Goal: Task Accomplishment & Management: Manage account settings

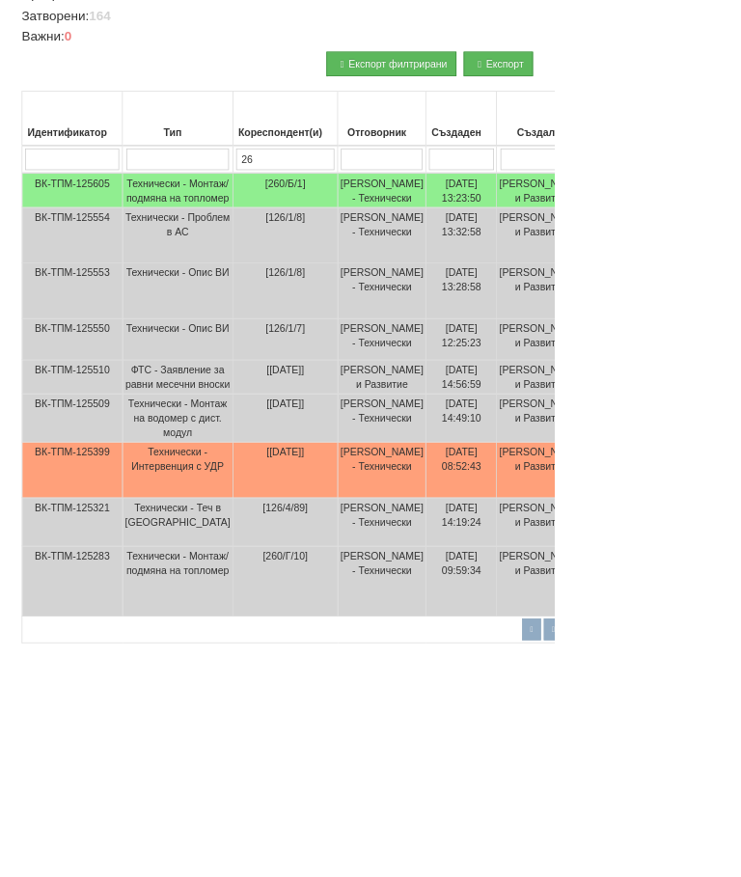
scroll to position [508, 142]
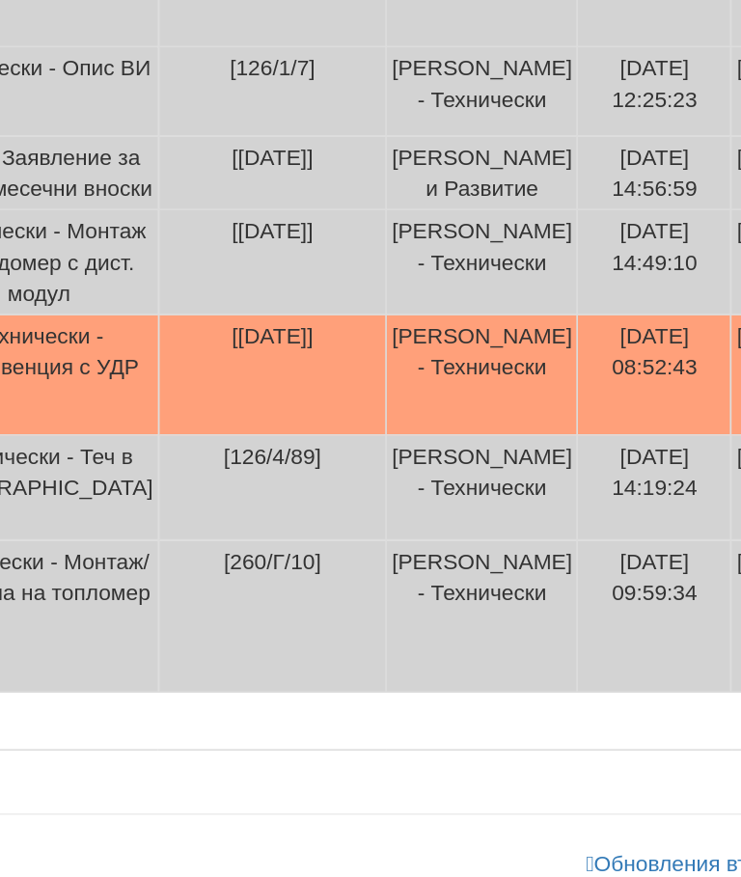
type input "26"
click at [169, 515] on td "[26/5/11]" at bounding box center [239, 552] width 140 height 74
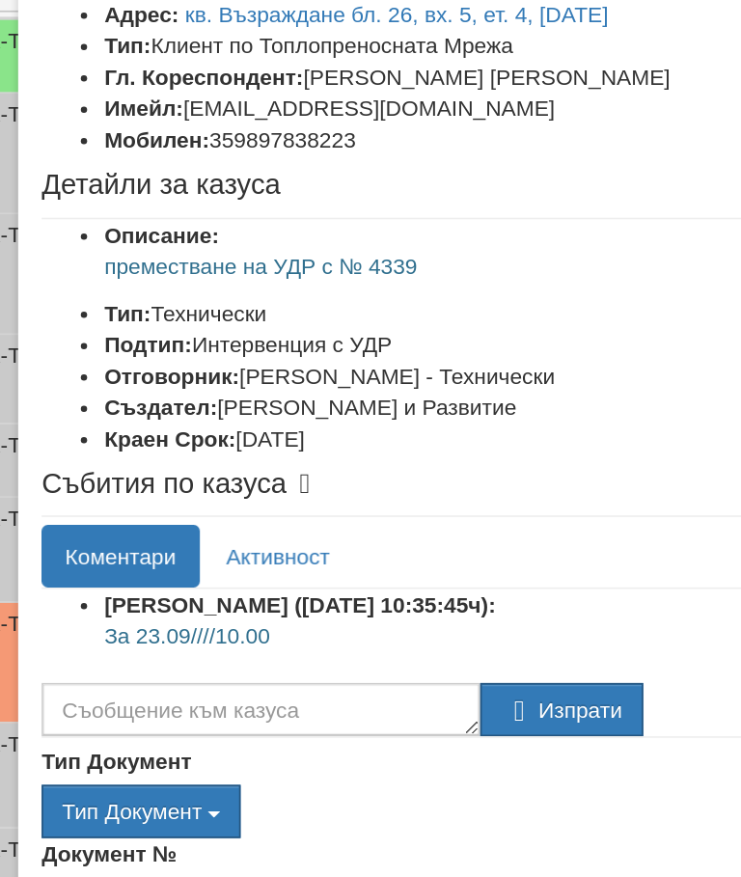
scroll to position [0, 0]
click at [161, 145] on link "кв. Възраждане бл. 26, вх. 5, ет. 4, ап. 11" at bounding box center [256, 152] width 261 height 15
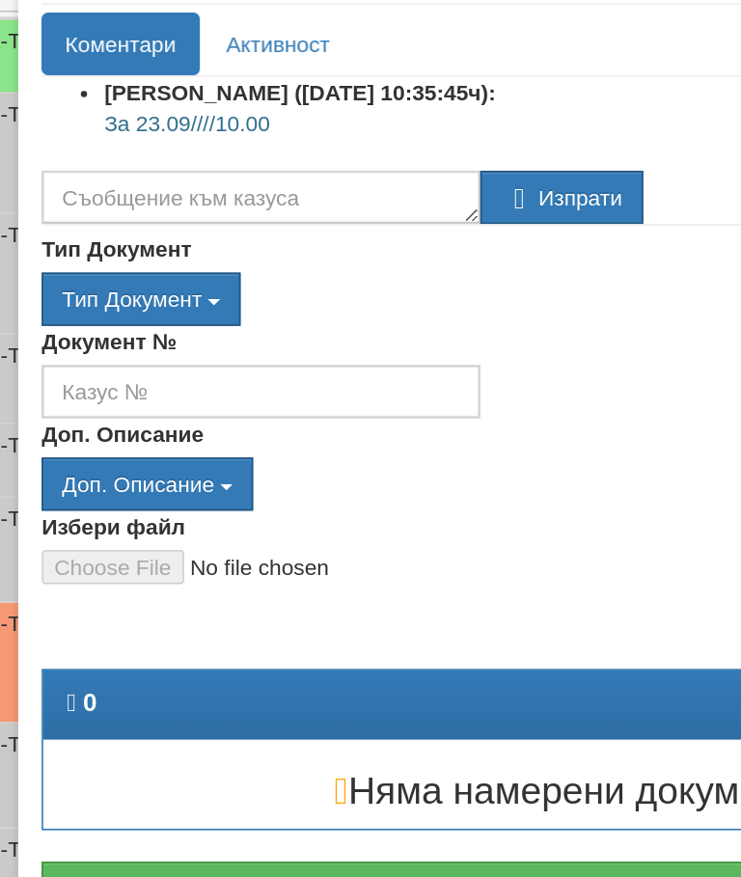
scroll to position [508, 0]
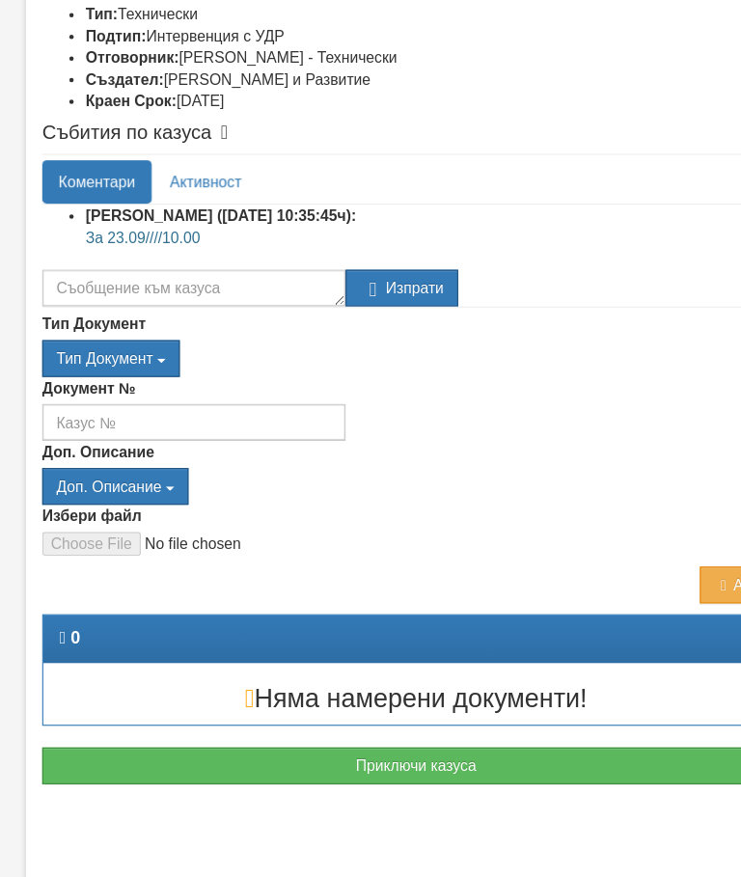
click at [426, 682] on button "Приключи казуса" at bounding box center [371, 690] width 666 height 33
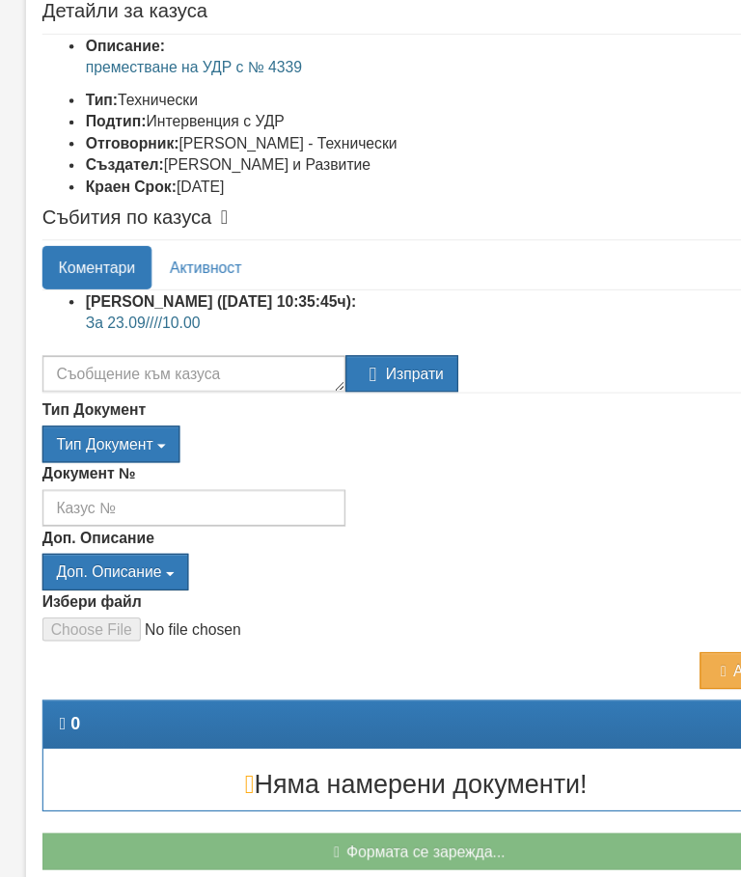
scroll to position [239, 0]
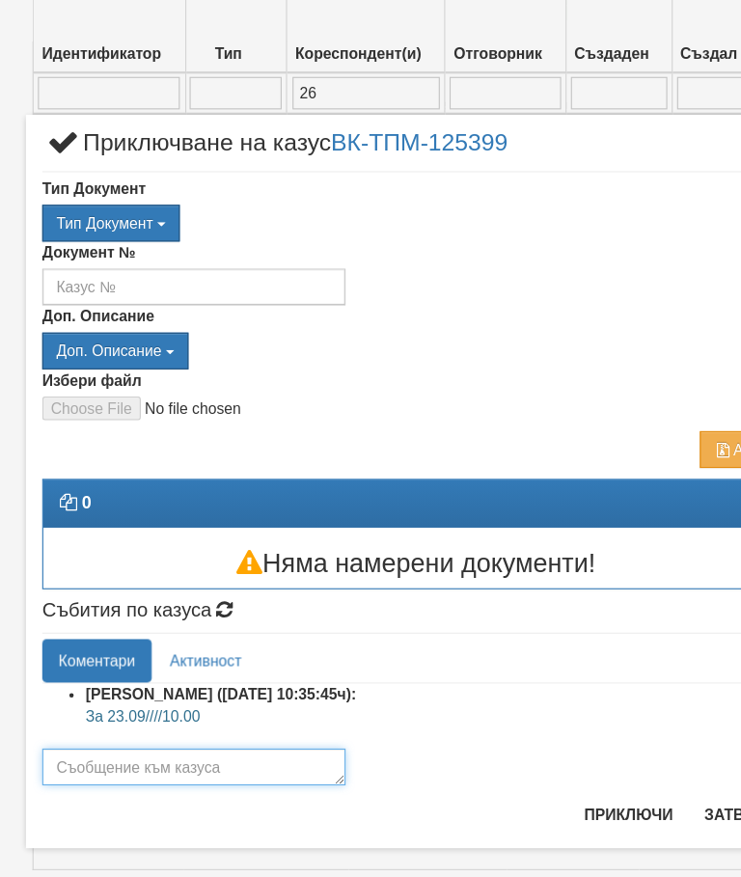
click at [205, 677] on textarea at bounding box center [173, 691] width 270 height 33
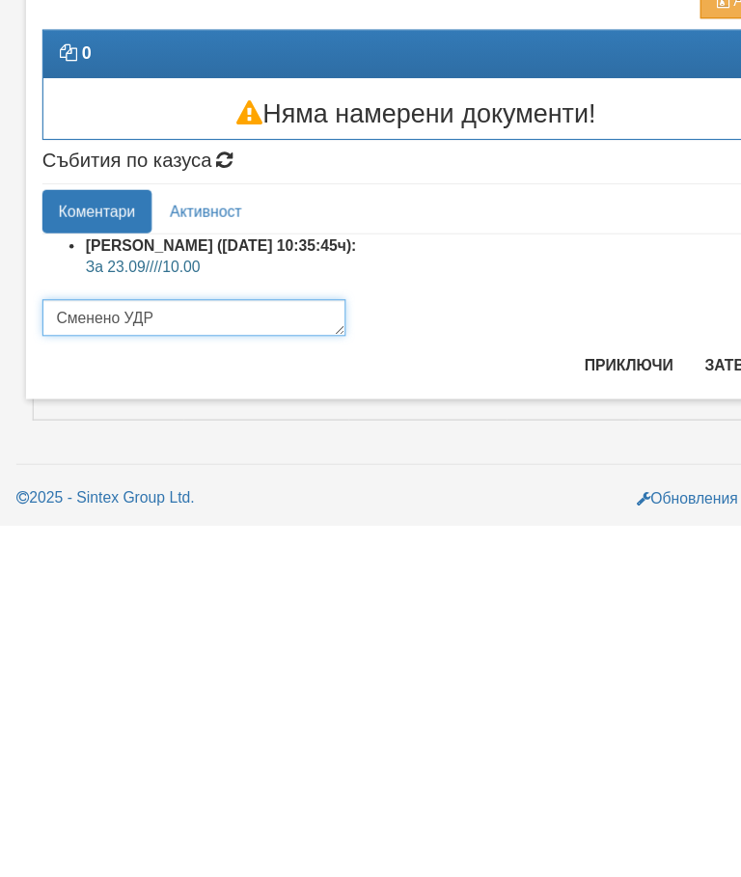
type textarea "Сменено УДР"
click at [562, 719] on button "Приключи" at bounding box center [559, 734] width 102 height 31
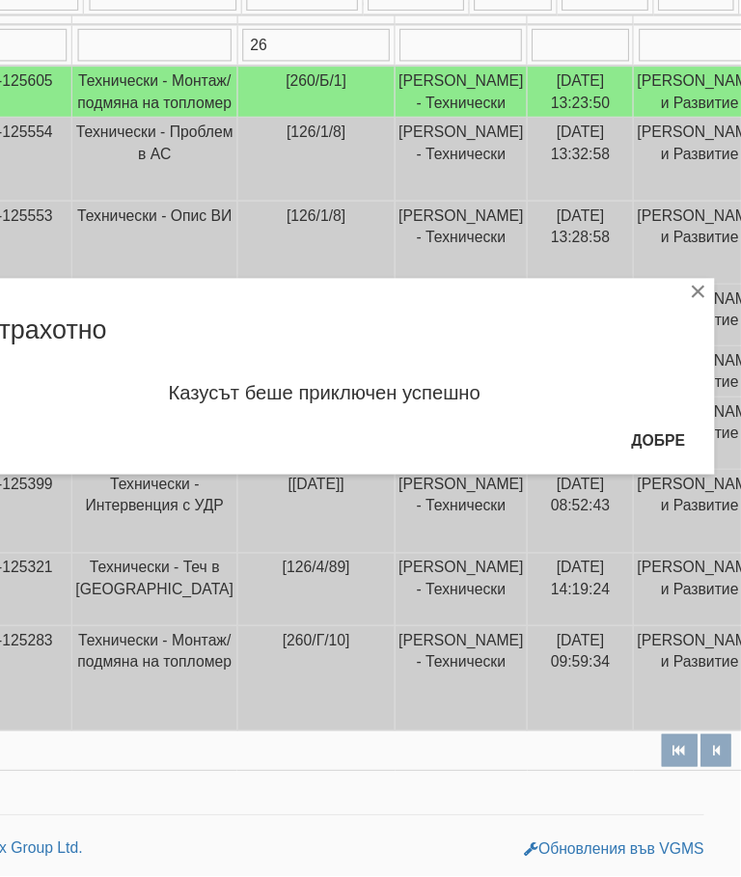
scroll to position [676, 22]
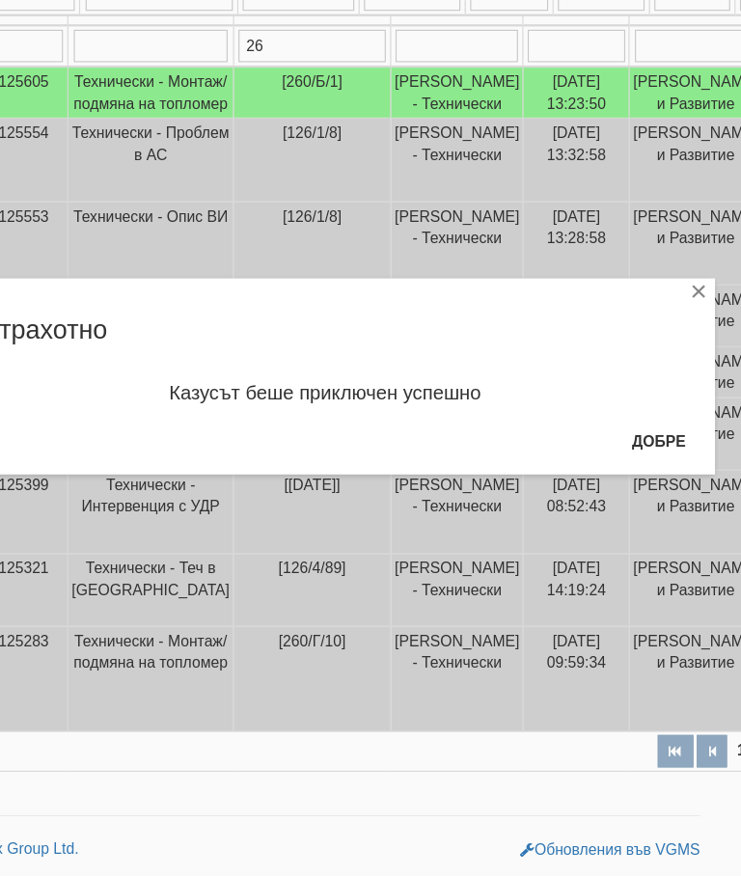
click at [632, 474] on button "Добре" at bounding box center [667, 489] width 71 height 31
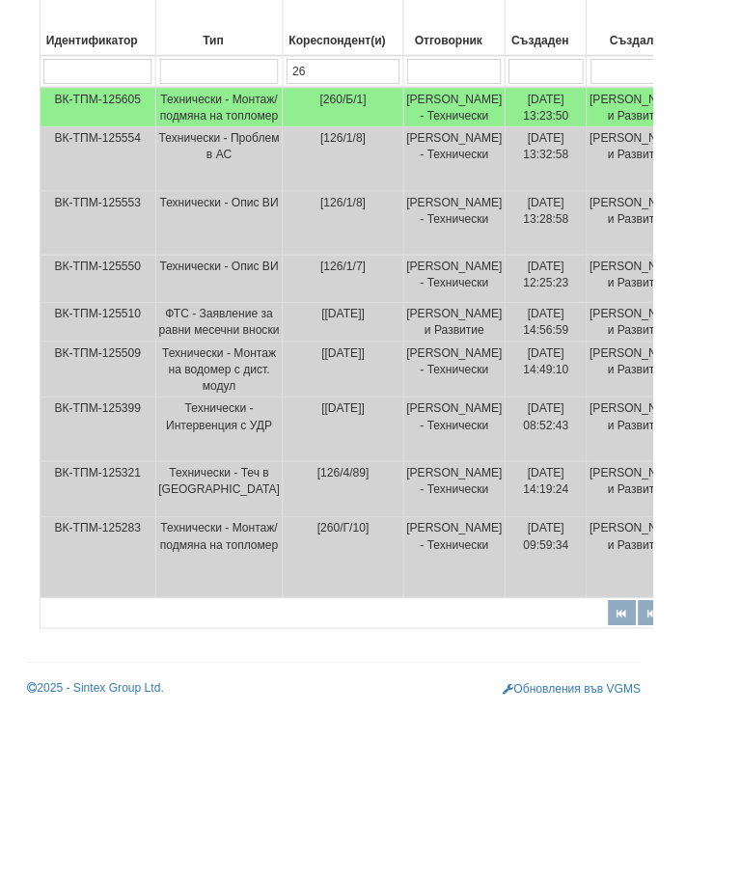
scroll to position [388, 0]
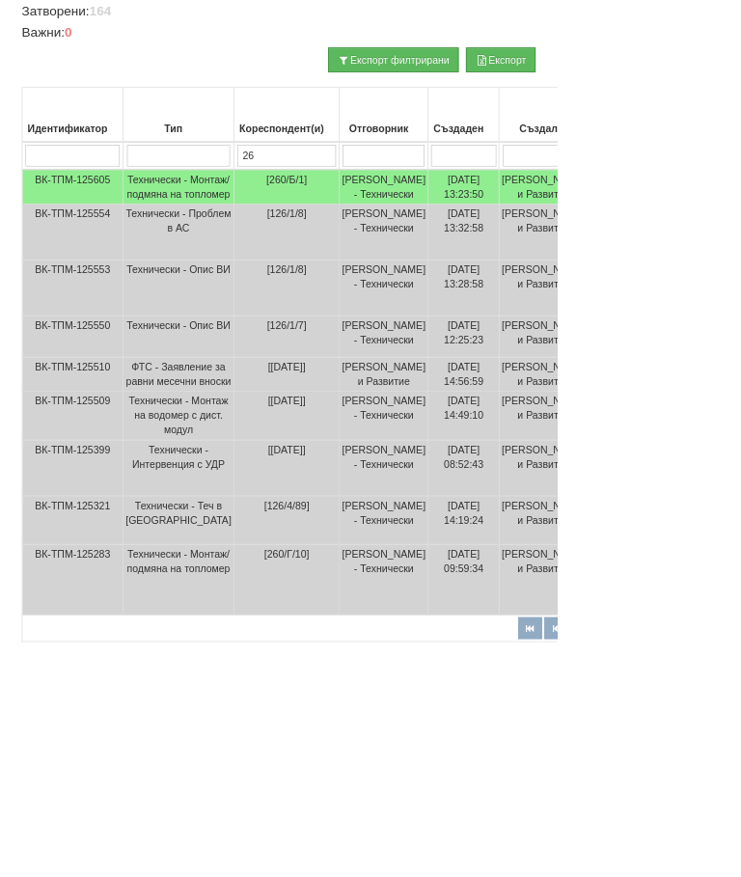
click at [338, 192] on input "26" at bounding box center [381, 206] width 131 height 29
click at [348, 199] on input "26" at bounding box center [381, 207] width 131 height 29
type input "2"
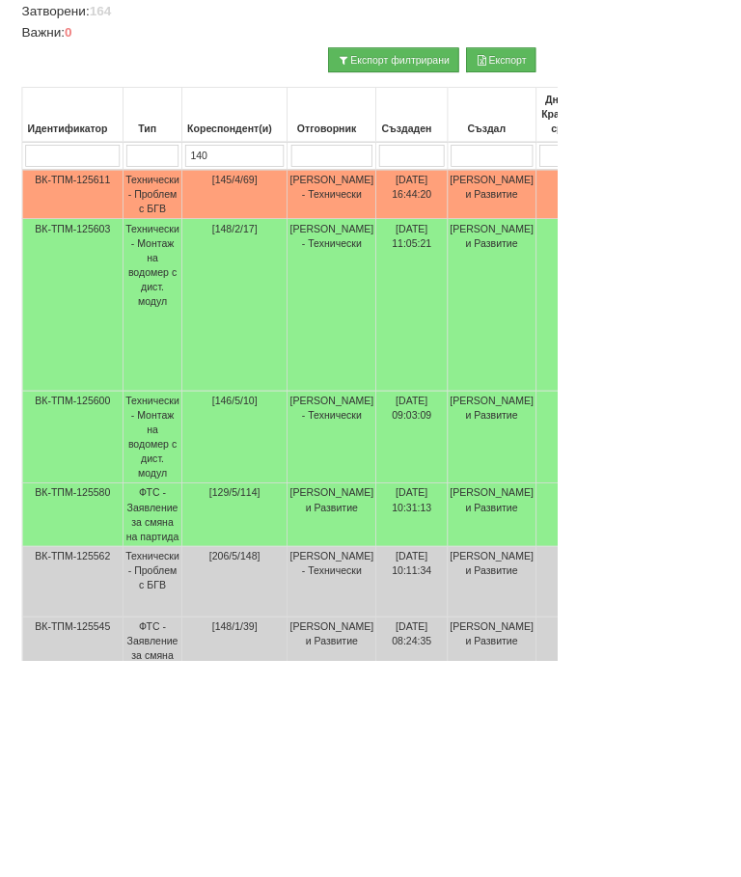
scroll to position [164, 0]
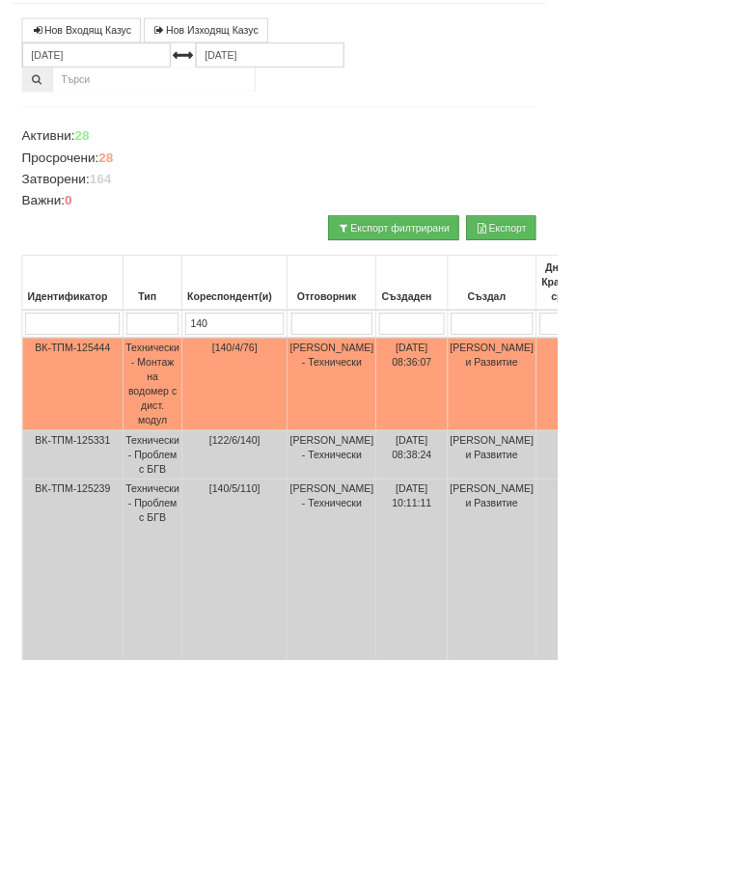
type input "140"
click at [624, 499] on td "Иван Велев - Клиенти и Развитие" at bounding box center [653, 511] width 118 height 124
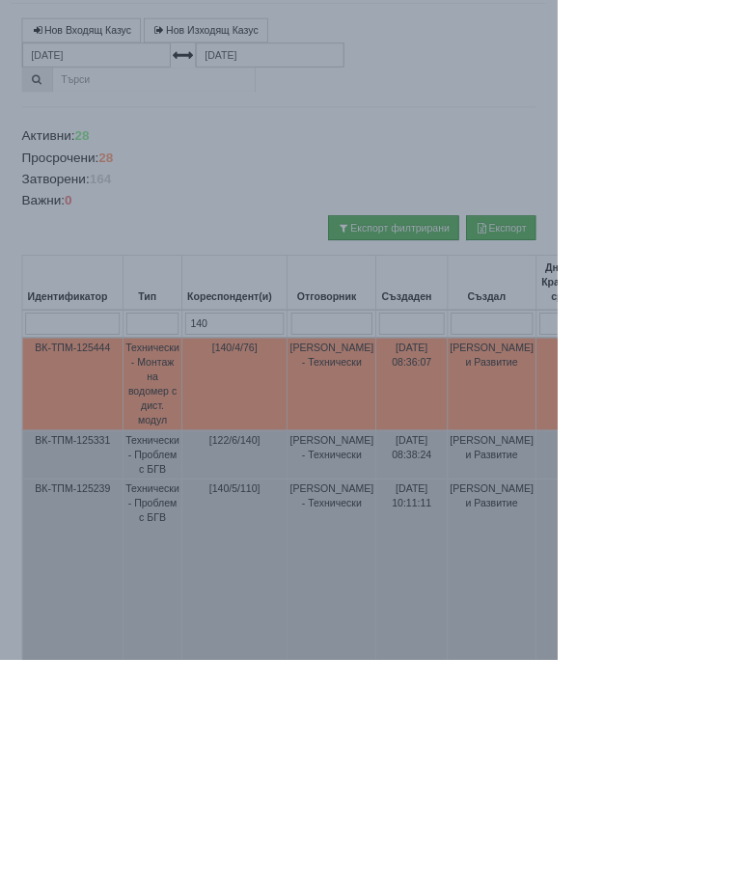
scroll to position [163, 0]
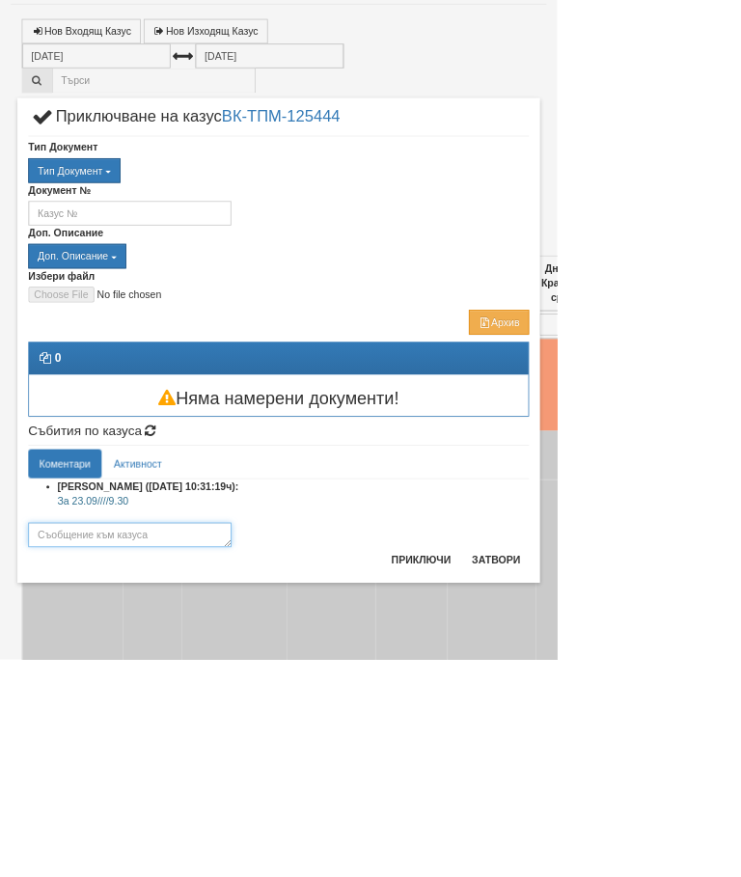
click at [308, 705] on textarea at bounding box center [173, 711] width 270 height 33
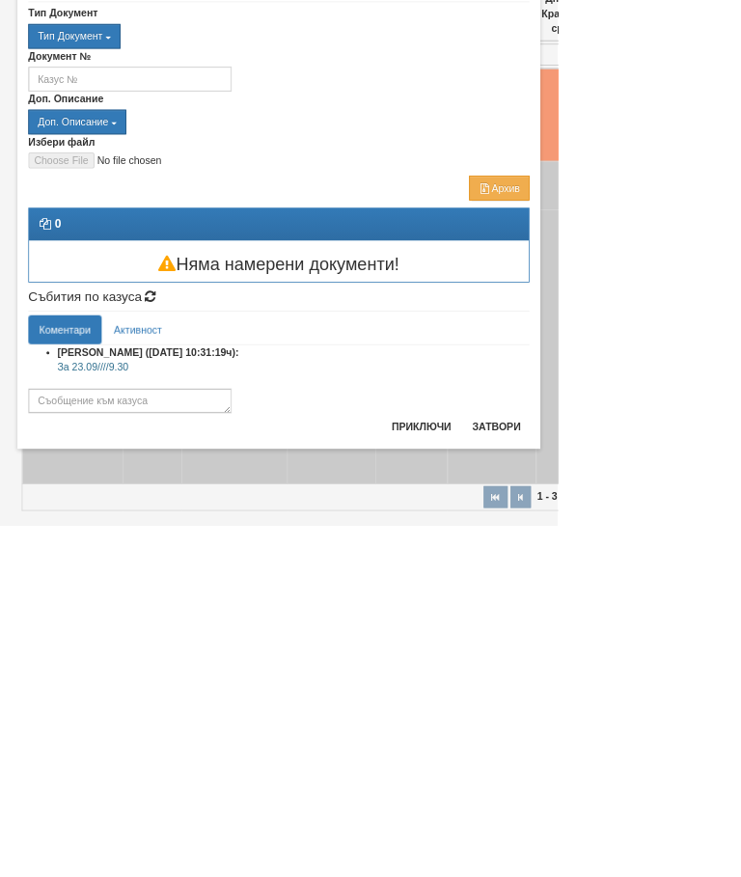
click at [611, 729] on button "Приключи" at bounding box center [559, 744] width 102 height 31
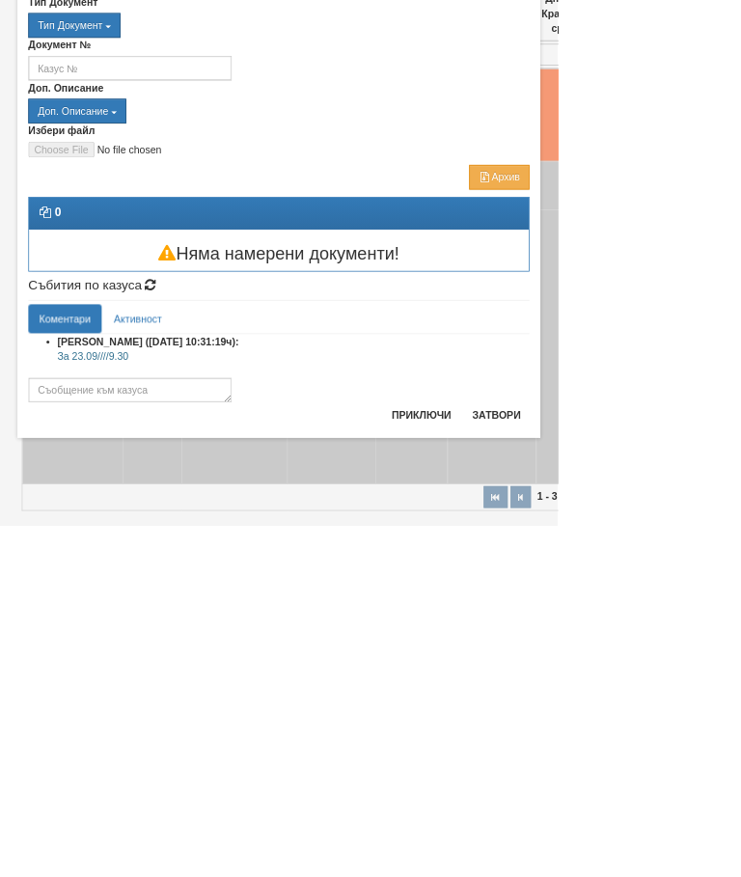
scroll to position [164, 0]
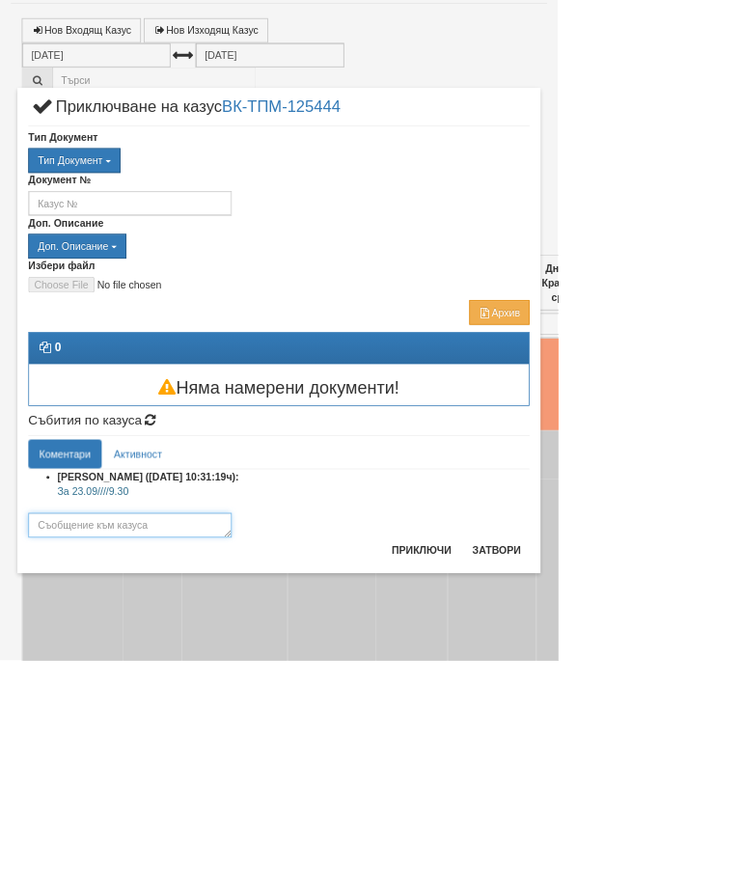
click at [308, 691] on textarea at bounding box center [173, 697] width 270 height 33
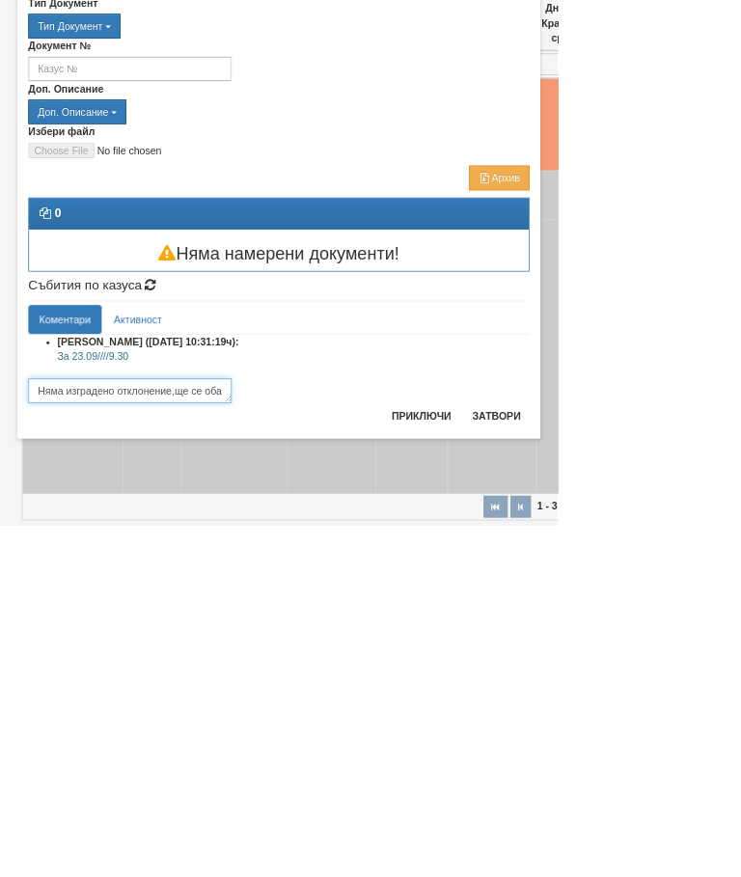
scroll to position [13, 0]
type textarea "Няма изградено отклонение,ще се обади допълнително"
click at [611, 716] on button "Приключи" at bounding box center [559, 731] width 102 height 31
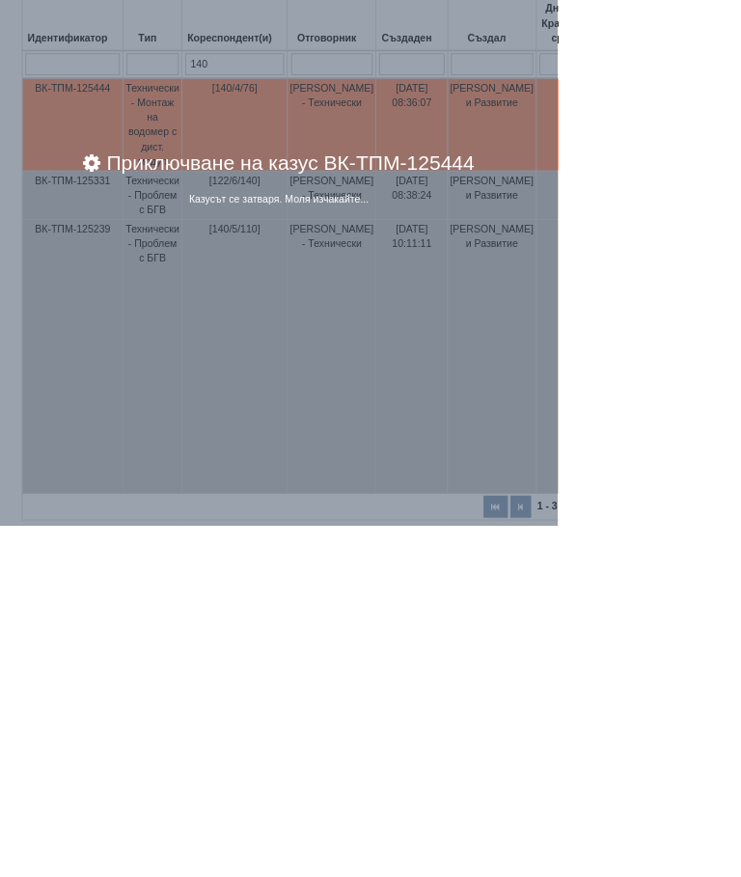
scroll to position [164, 0]
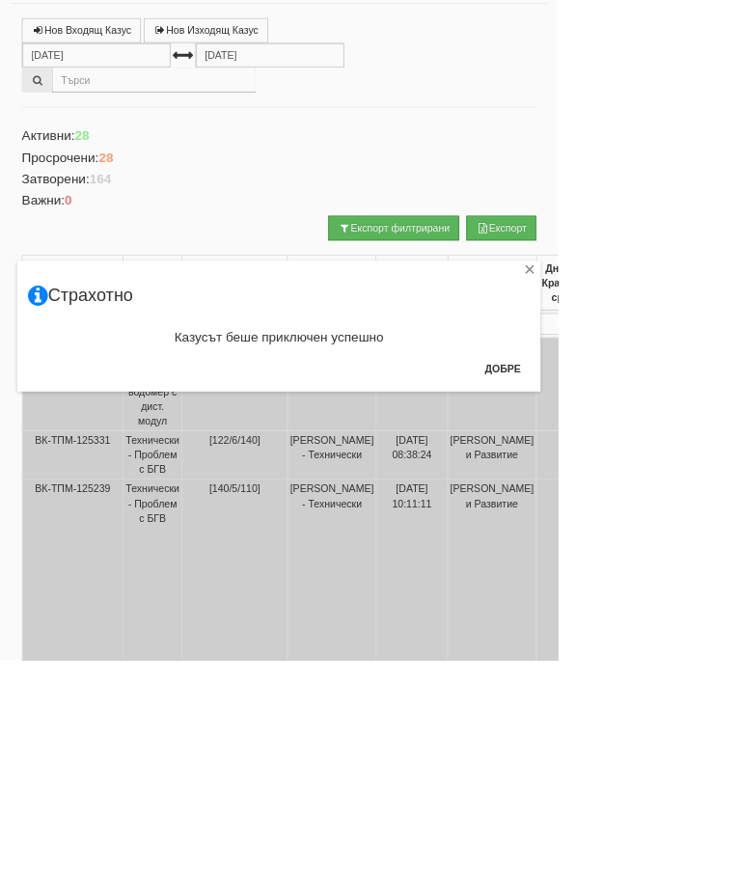
click at [703, 497] on button "Добре" at bounding box center [667, 490] width 71 height 31
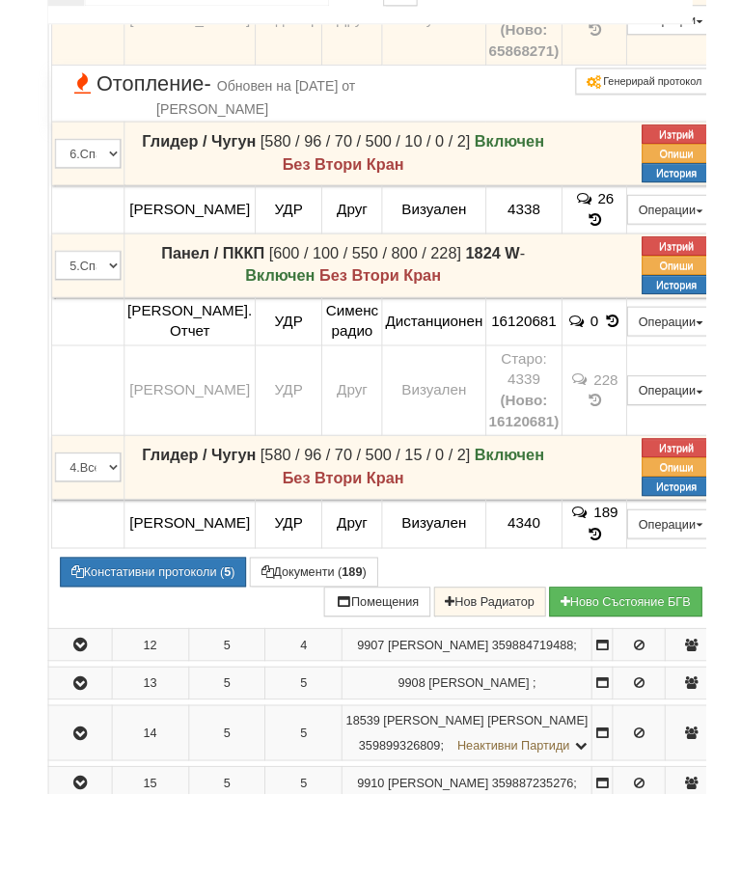
scroll to position [1327, 0]
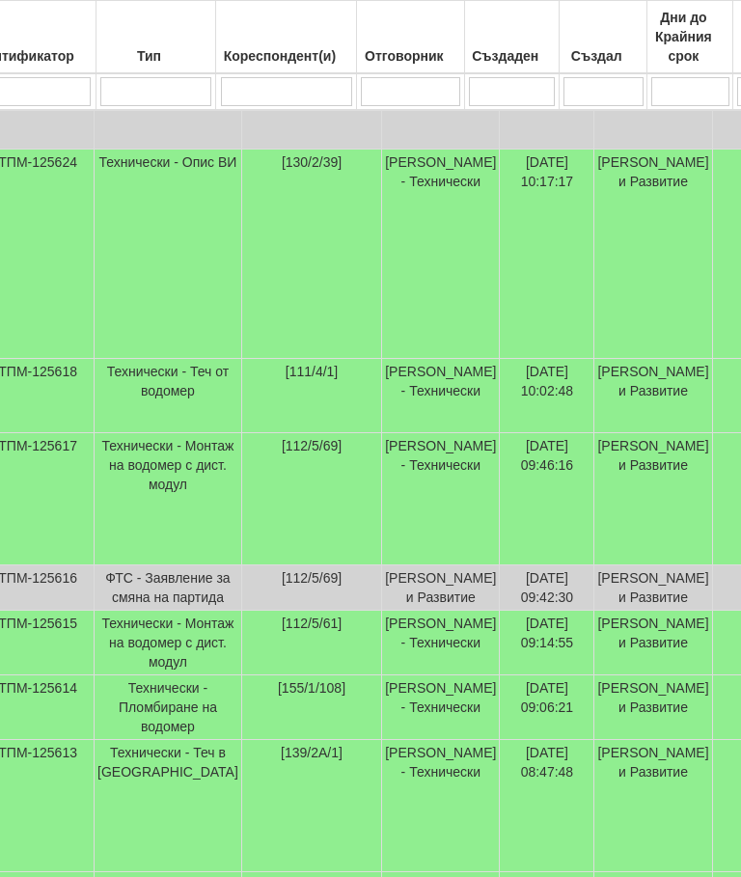
scroll to position [881, 69]
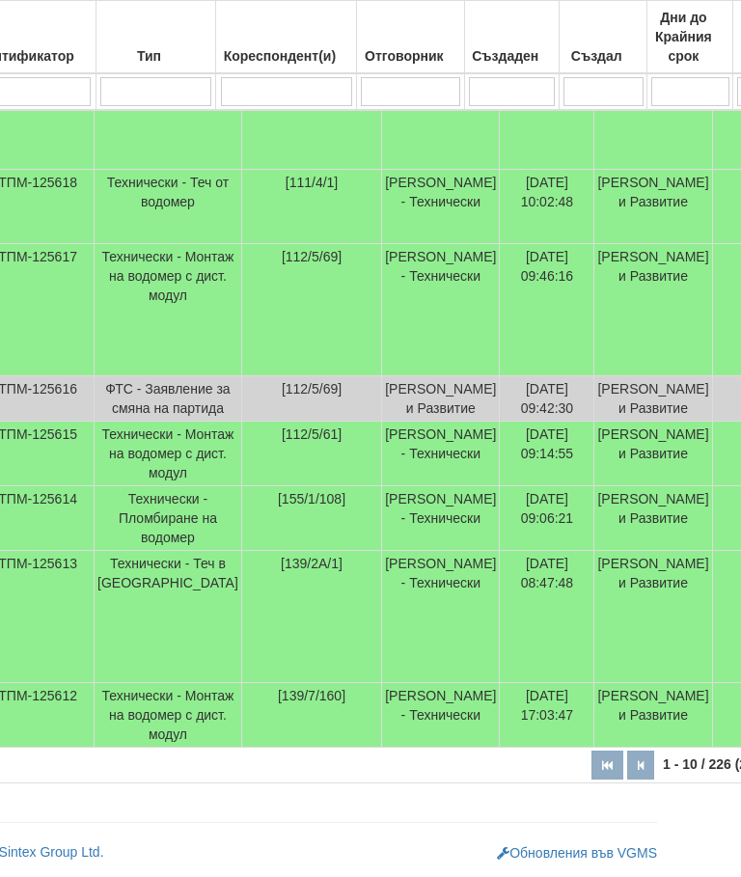
click at [594, 646] on td "Женя Димитрова - Клиенти и Развитие" at bounding box center [653, 617] width 118 height 132
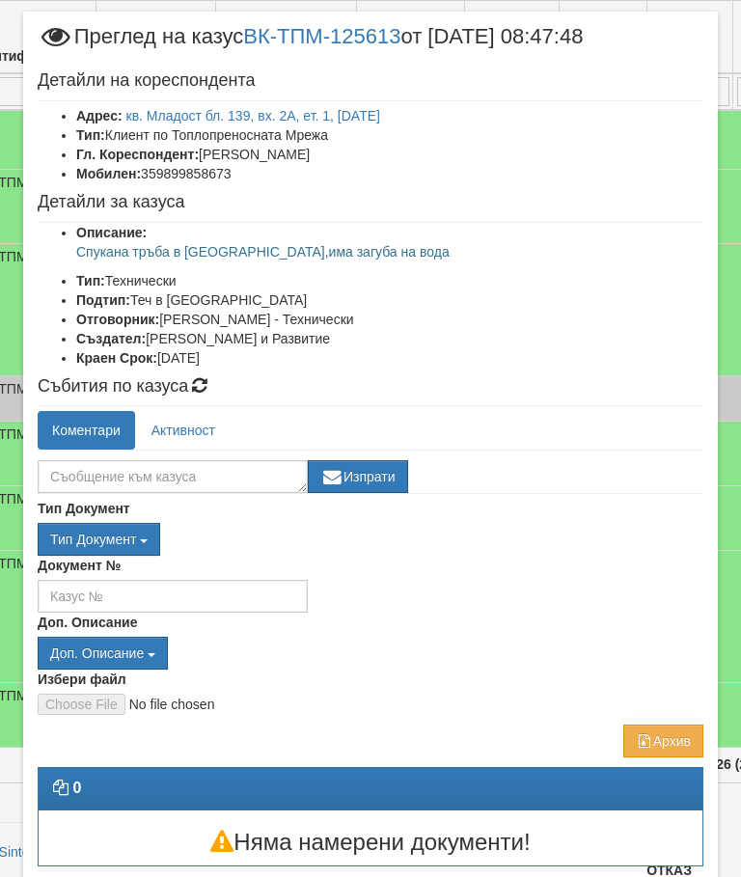
scroll to position [36, 0]
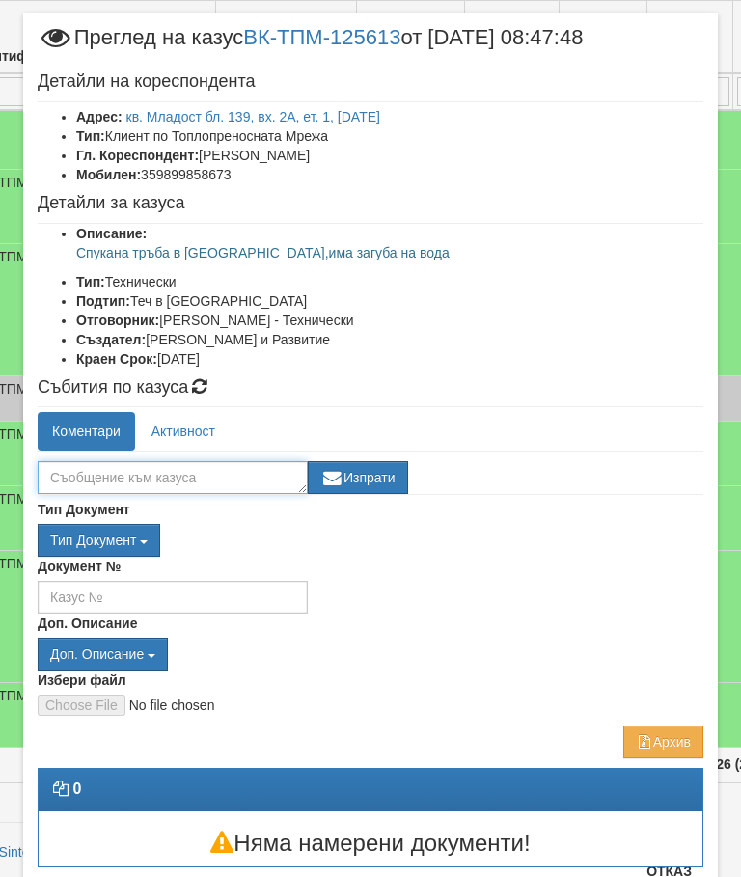
click at [231, 476] on textarea at bounding box center [173, 477] width 270 height 33
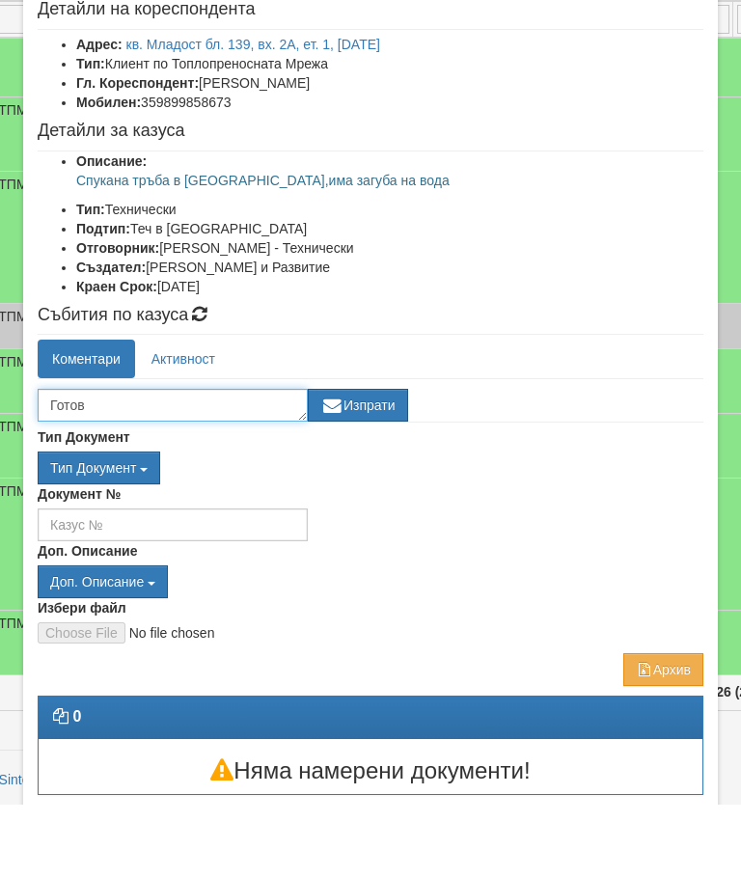
type textarea "Готов"
click at [376, 461] on button "Изпрати" at bounding box center [358, 477] width 100 height 33
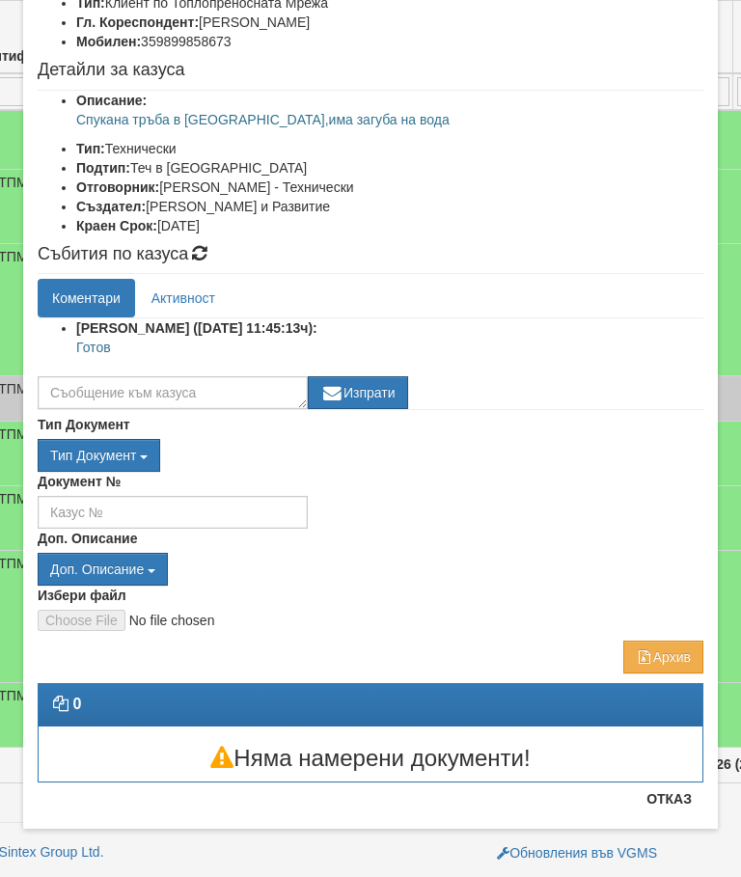
scroll to position [169, 0]
click at [674, 804] on button "Отказ" at bounding box center [669, 798] width 69 height 31
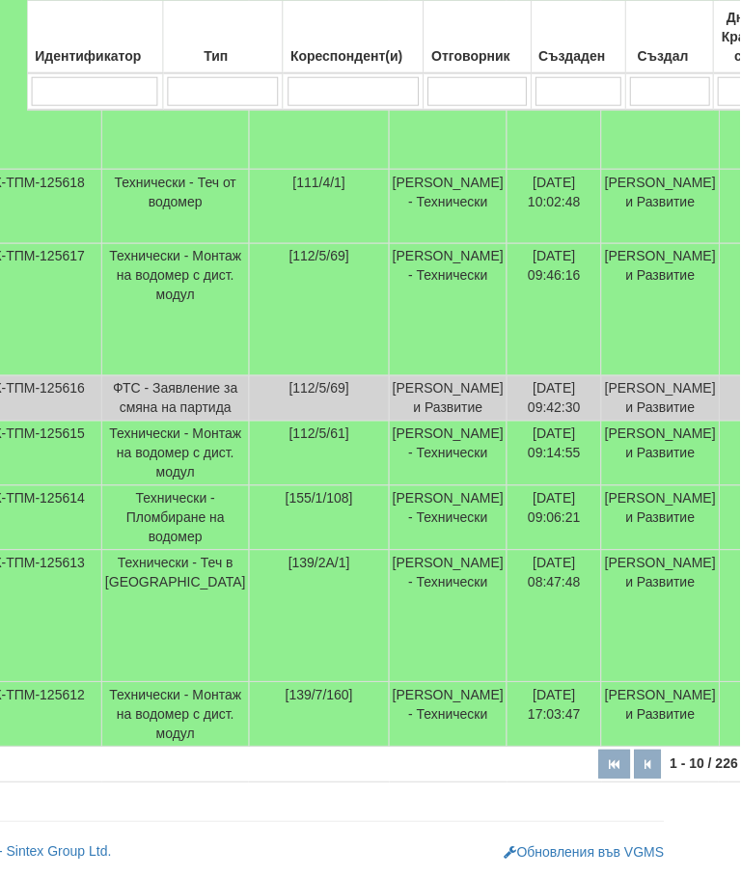
scroll to position [951, 0]
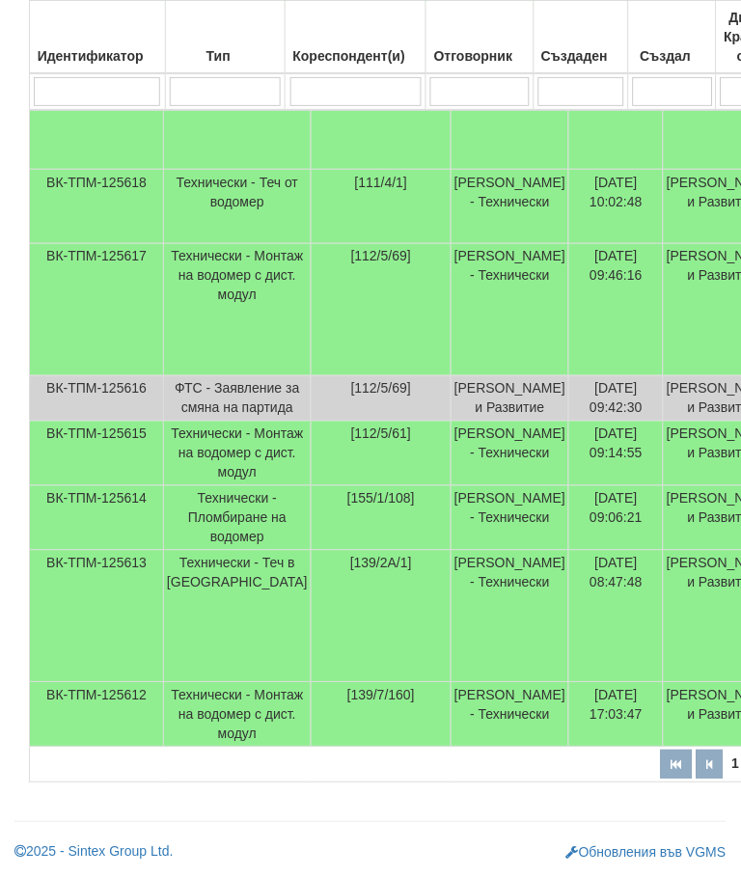
click at [480, 89] on input "search" at bounding box center [479, 91] width 99 height 29
type input "П"
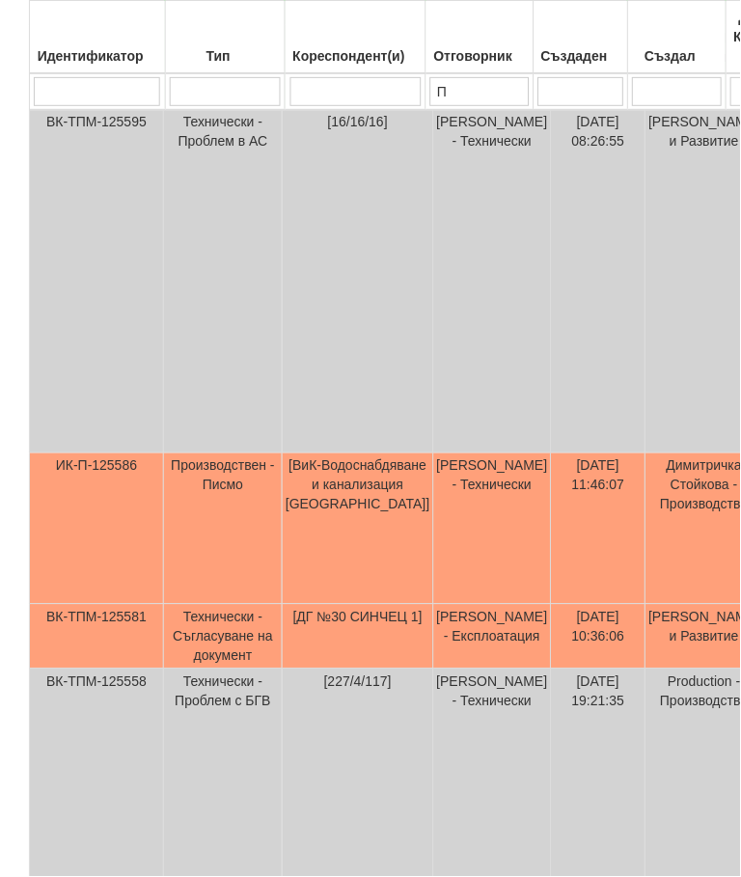
type input "Пе"
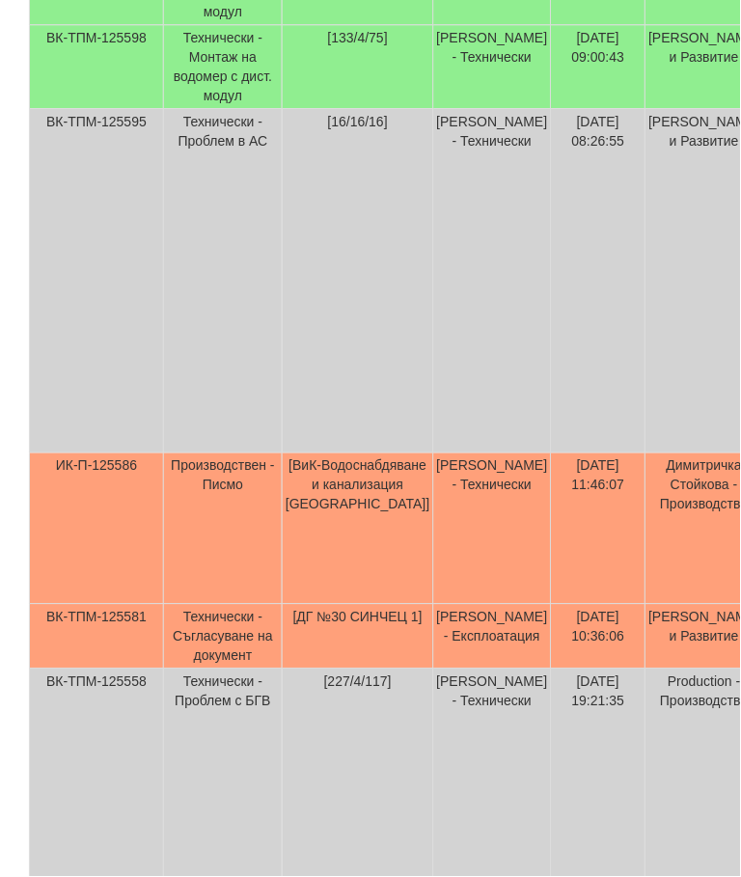
scroll to position [174, 0]
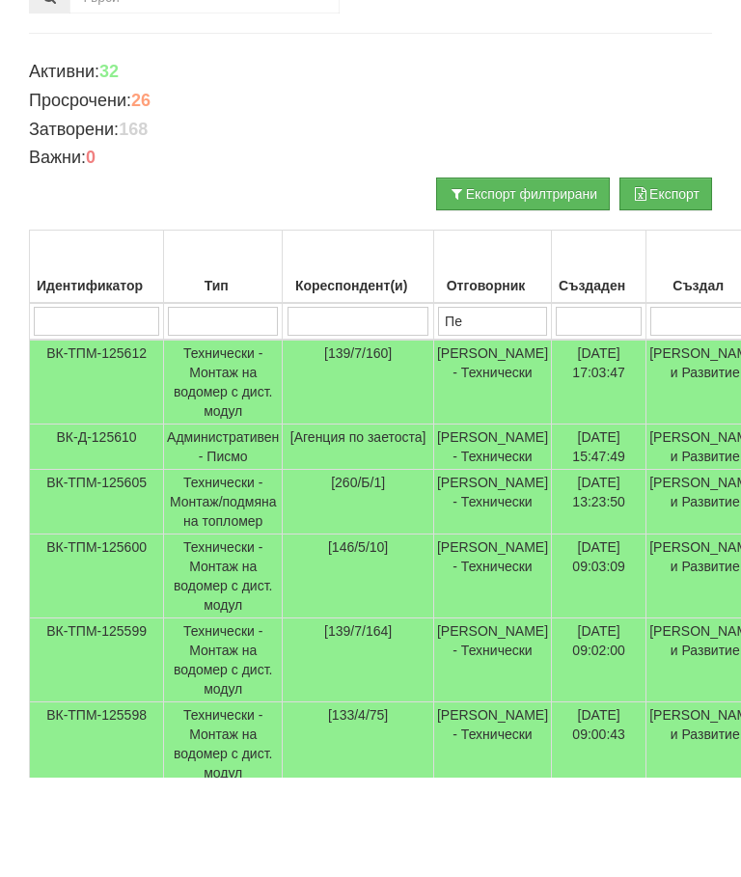
type input "Пе"
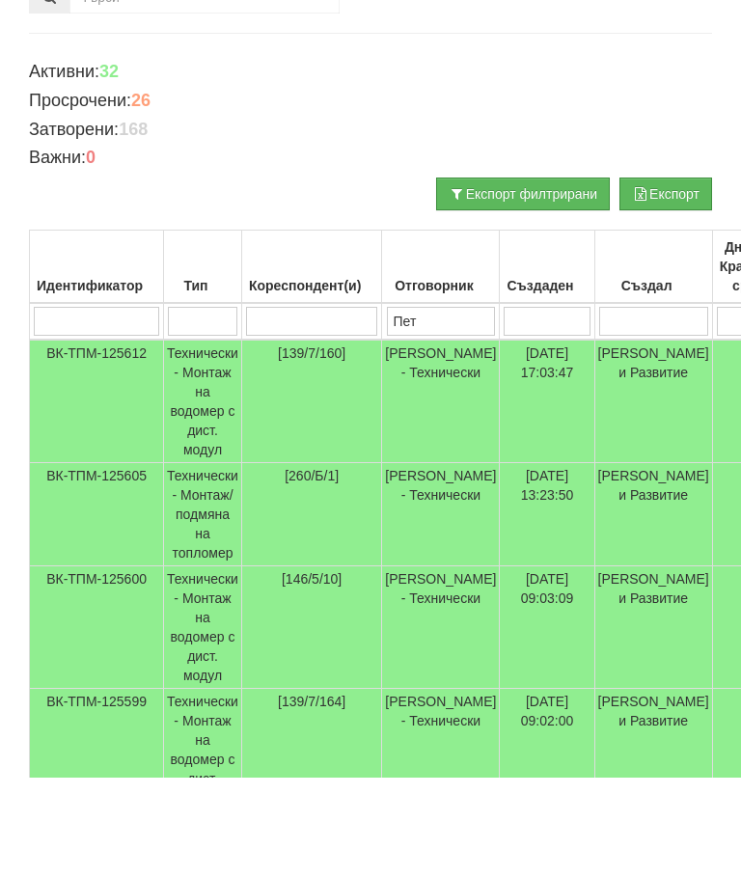
type input "Петъ"
type input "Петър"
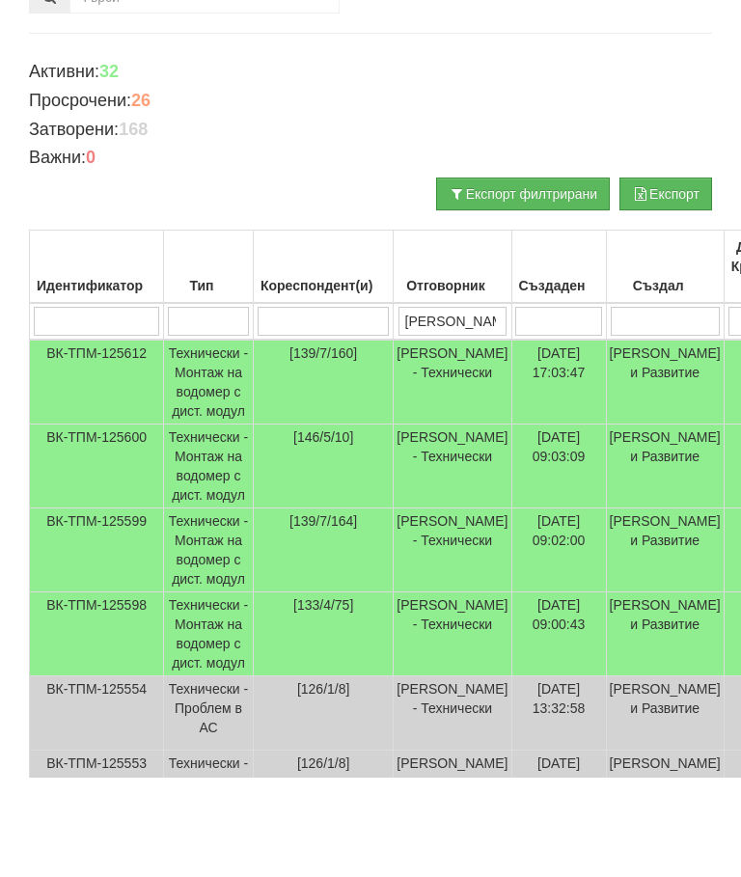
type input "Петър"
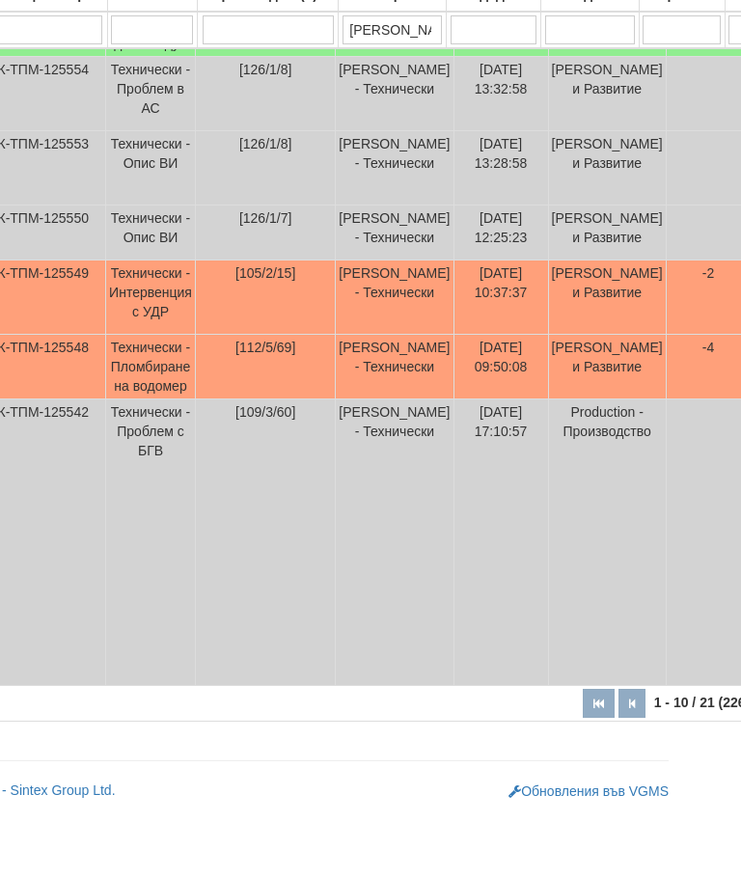
scroll to position [915, 58]
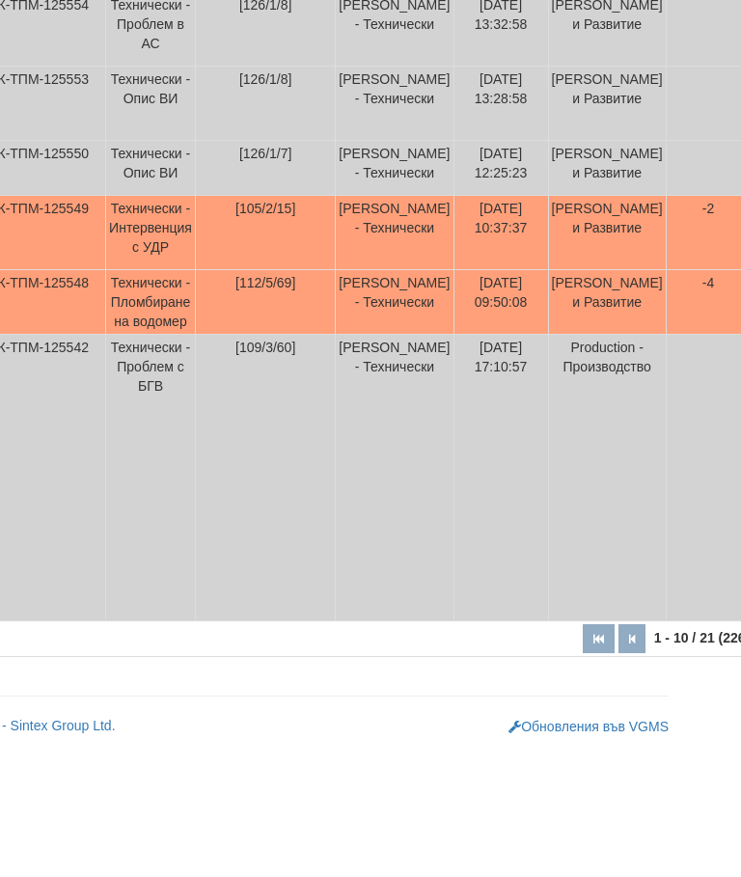
type input "Петър"
click at [503, 397] on td "16/09/2025 09:50:08" at bounding box center [500, 429] width 95 height 65
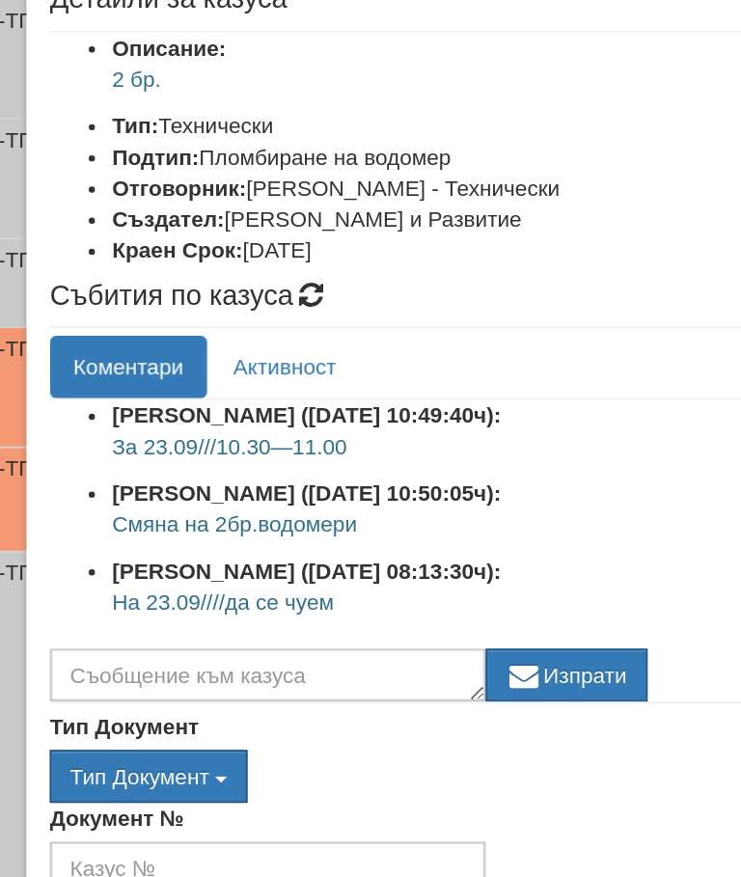
scroll to position [123, 0]
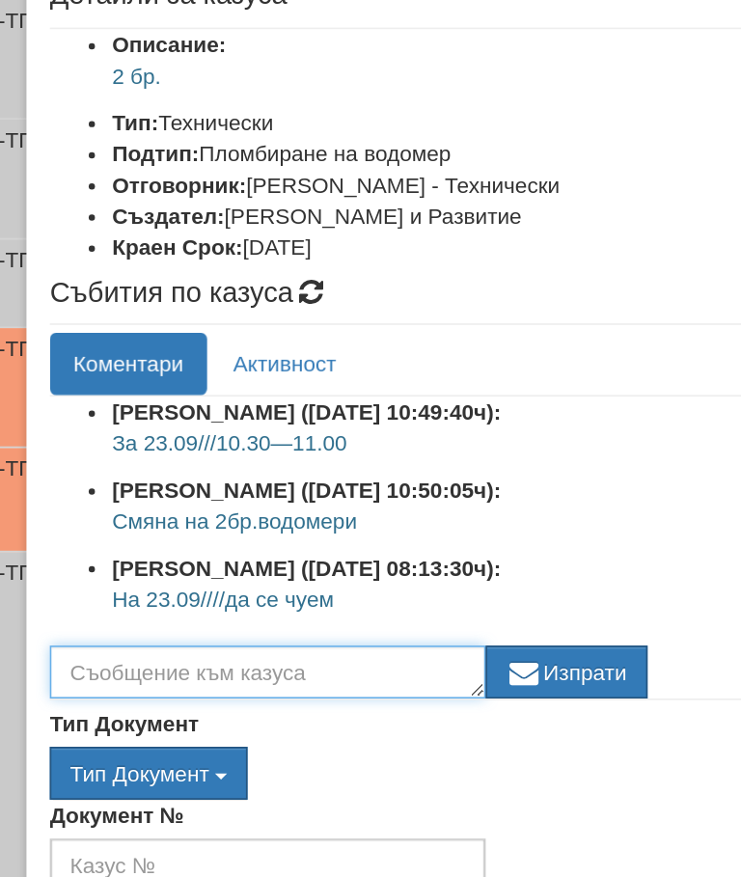
click at [70, 519] on textarea at bounding box center [173, 535] width 270 height 33
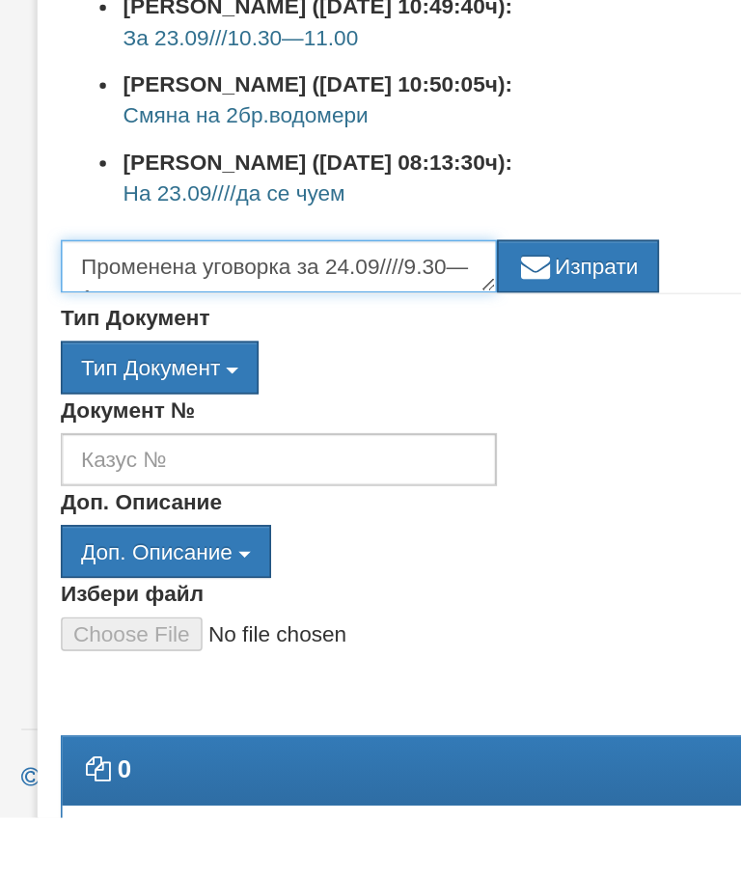
scroll to position [13, 0]
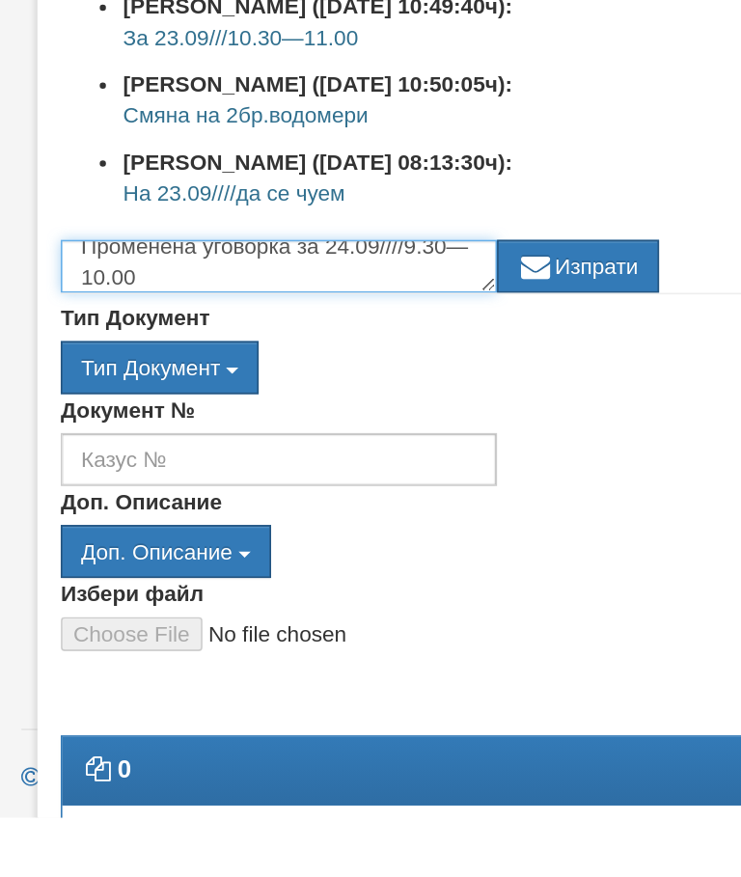
type textarea "Променена уговорка за 24.09////9.30—10.00"
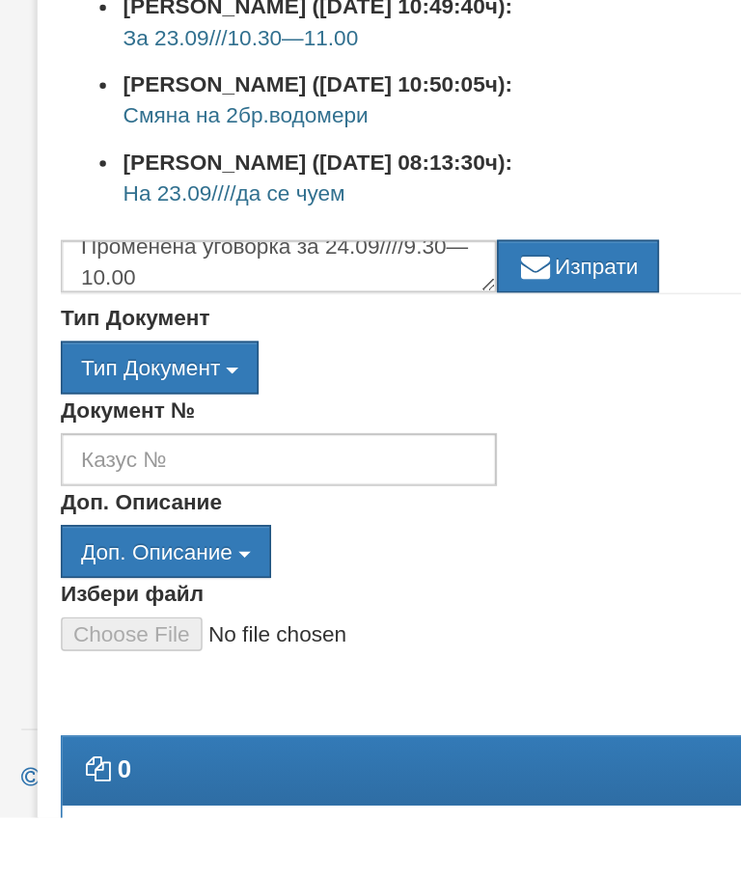
click at [383, 519] on button "Изпрати" at bounding box center [358, 535] width 100 height 33
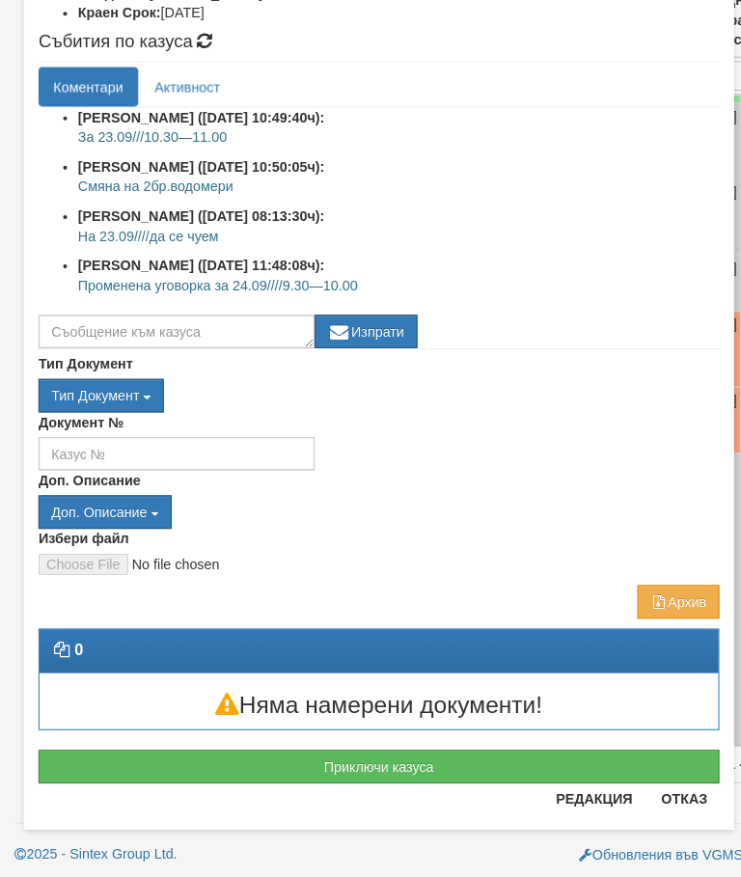
scroll to position [365, 0]
click at [670, 796] on button "Отказ" at bounding box center [669, 798] width 69 height 31
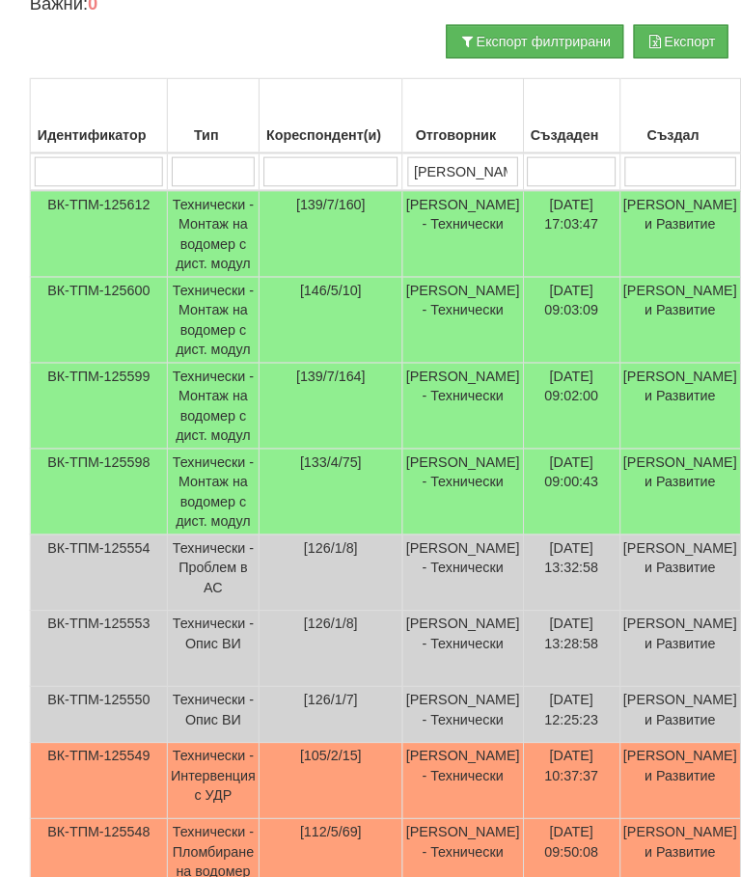
scroll to position [341, 0]
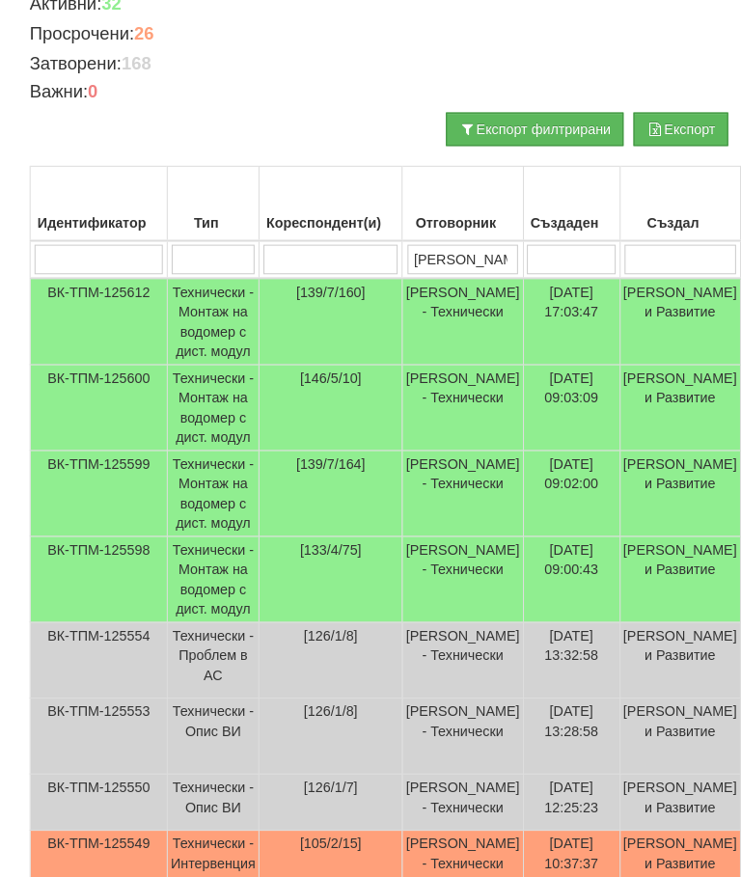
click at [482, 250] on input "Петър" at bounding box center [452, 253] width 109 height 29
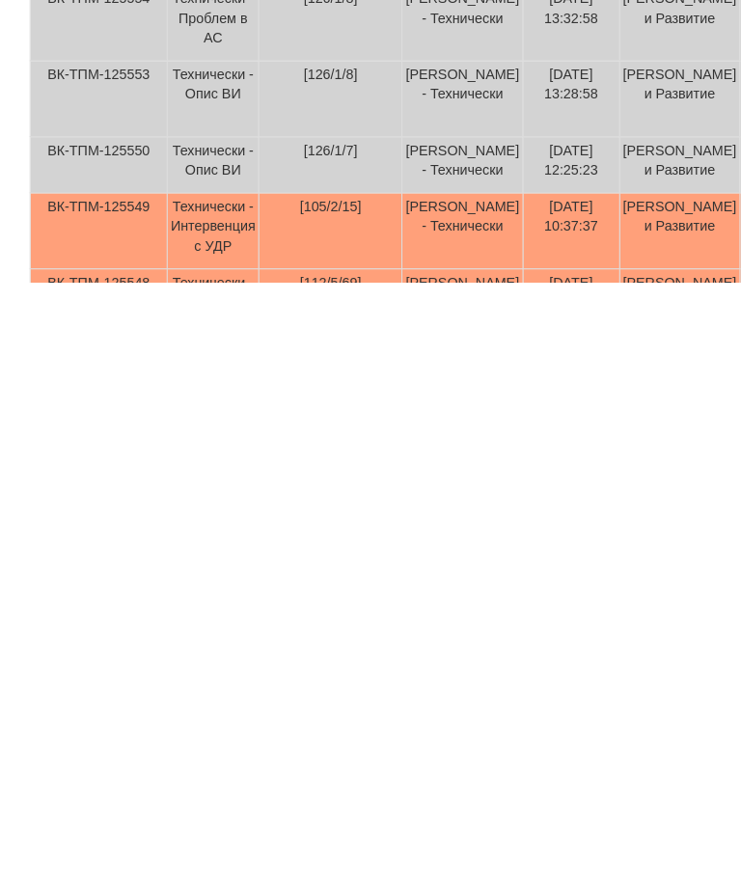
scroll to position [334, 0]
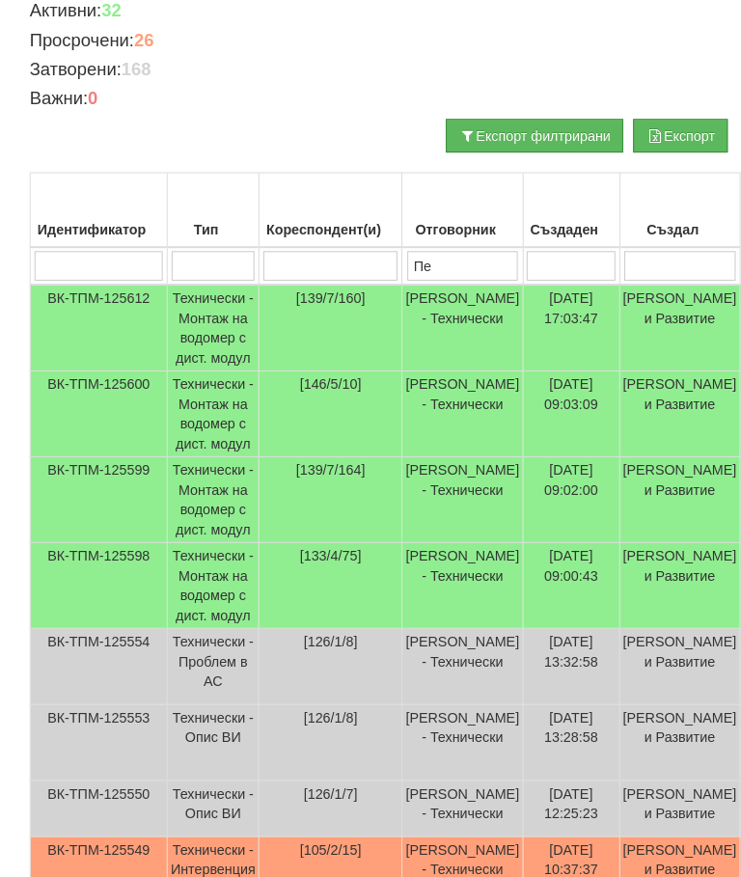
type input "П"
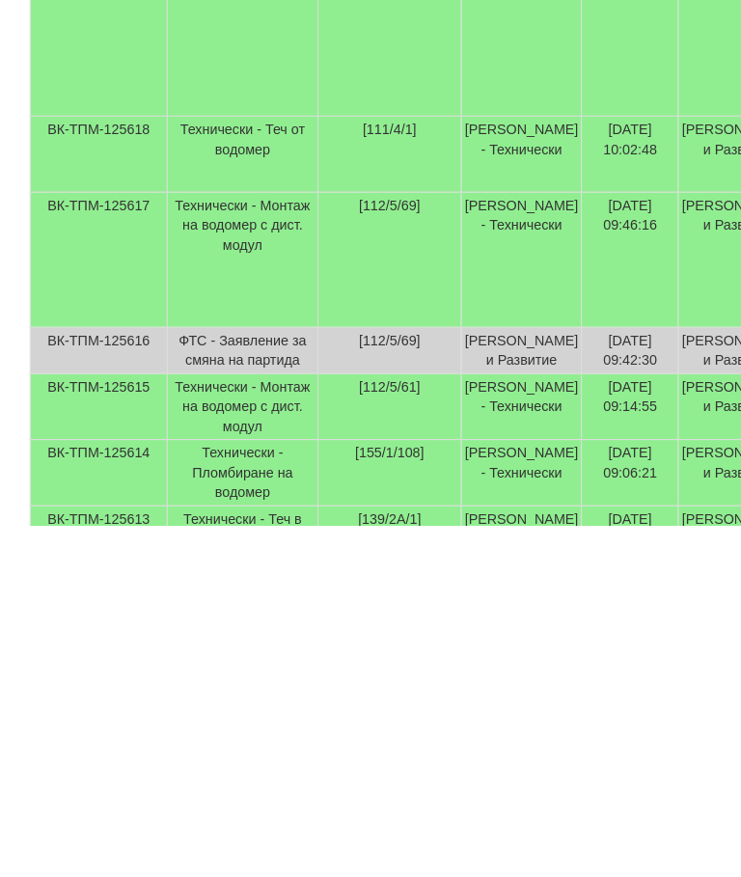
click at [664, 551] on td "Женя Димитрова - Клиенти и Развитие" at bounding box center [723, 617] width 118 height 132
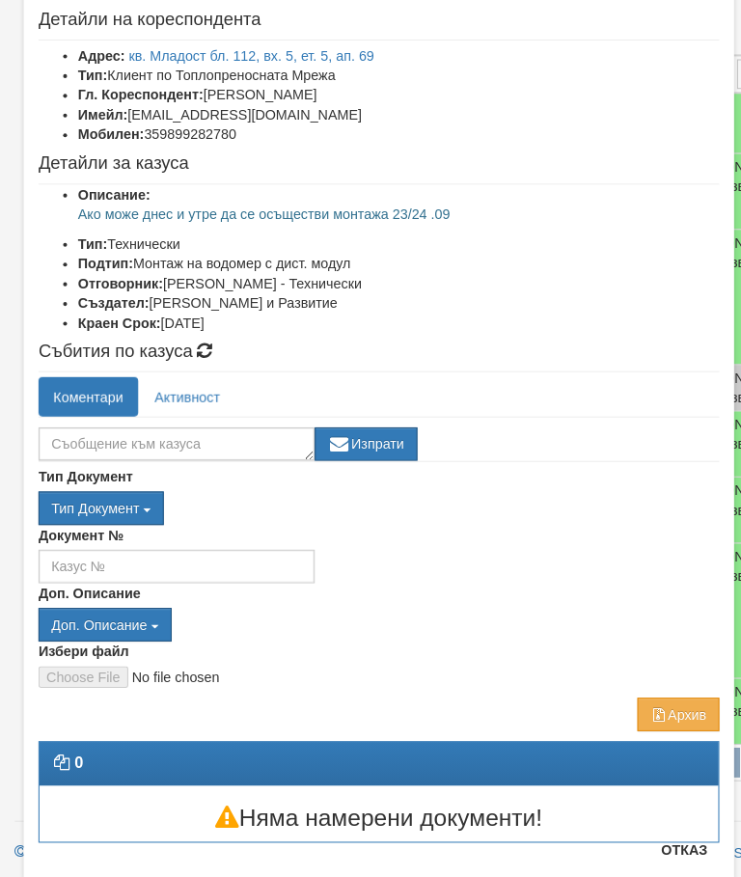
scroll to position [86, 0]
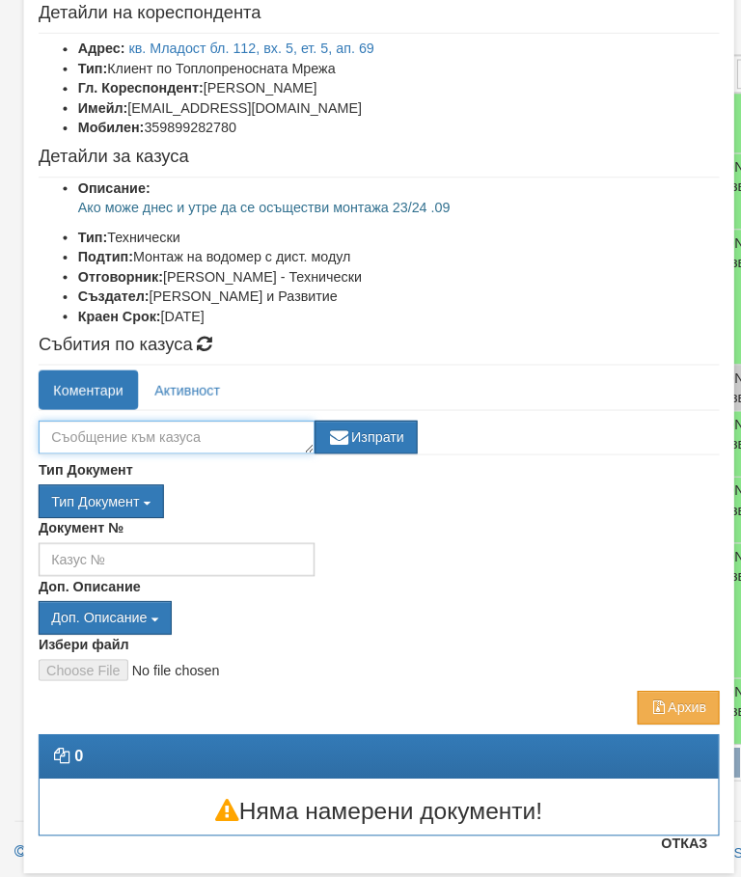
click at [218, 430] on textarea at bounding box center [173, 446] width 270 height 33
type textarea "В"
type textarea "Има уговорка за 24.09 за закриване"
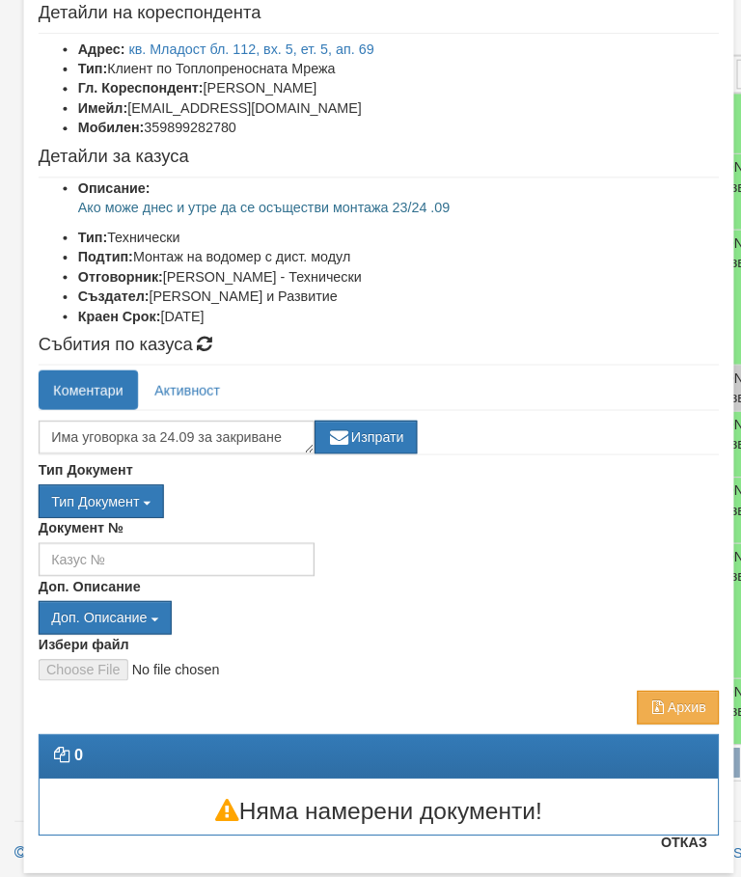
click at [379, 430] on button "Изпрати" at bounding box center [358, 446] width 100 height 33
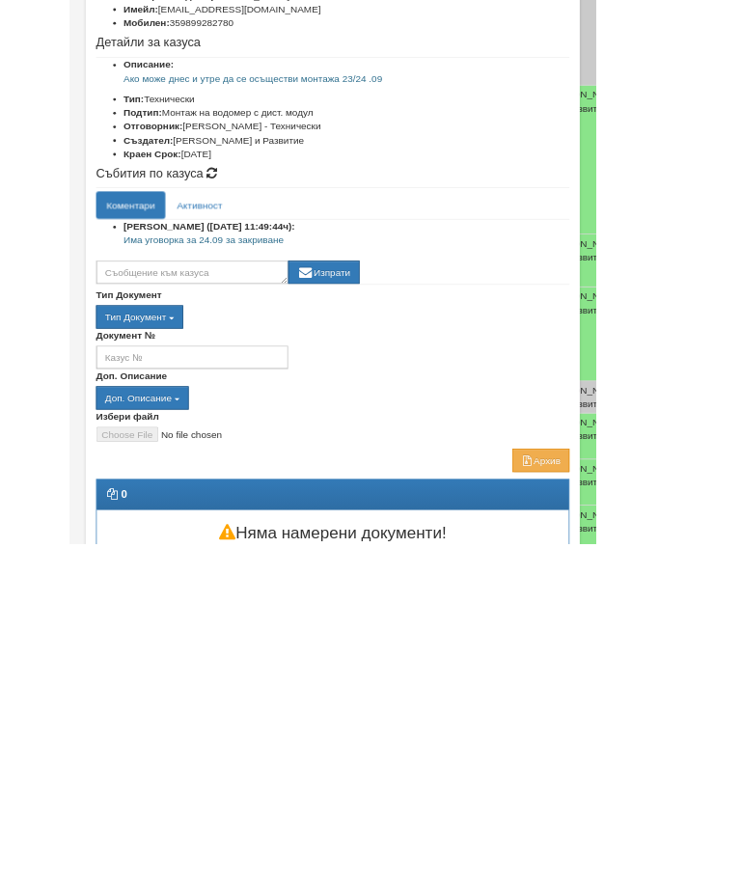
scroll to position [0, 0]
